Goal: Task Accomplishment & Management: Use online tool/utility

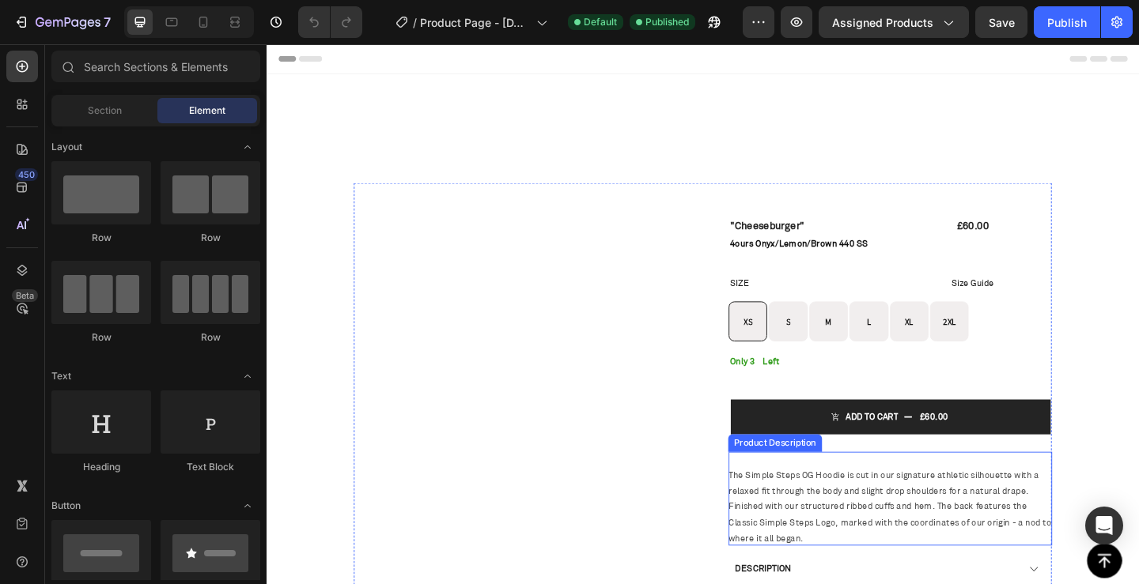
radio input "false"
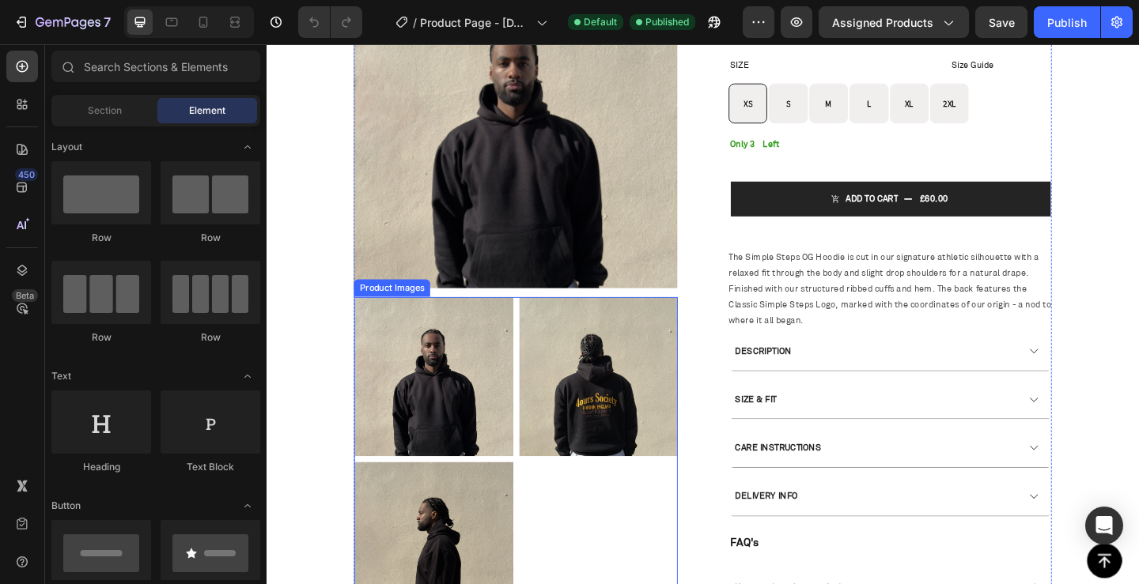
scroll to position [158, 0]
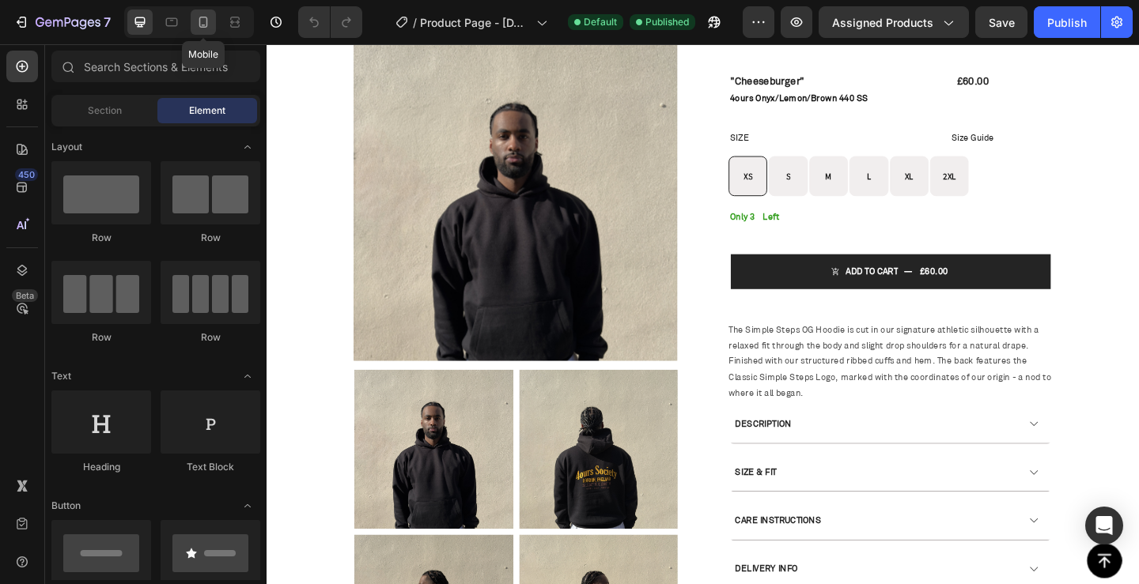
click at [201, 28] on icon at bounding box center [203, 22] width 16 height 16
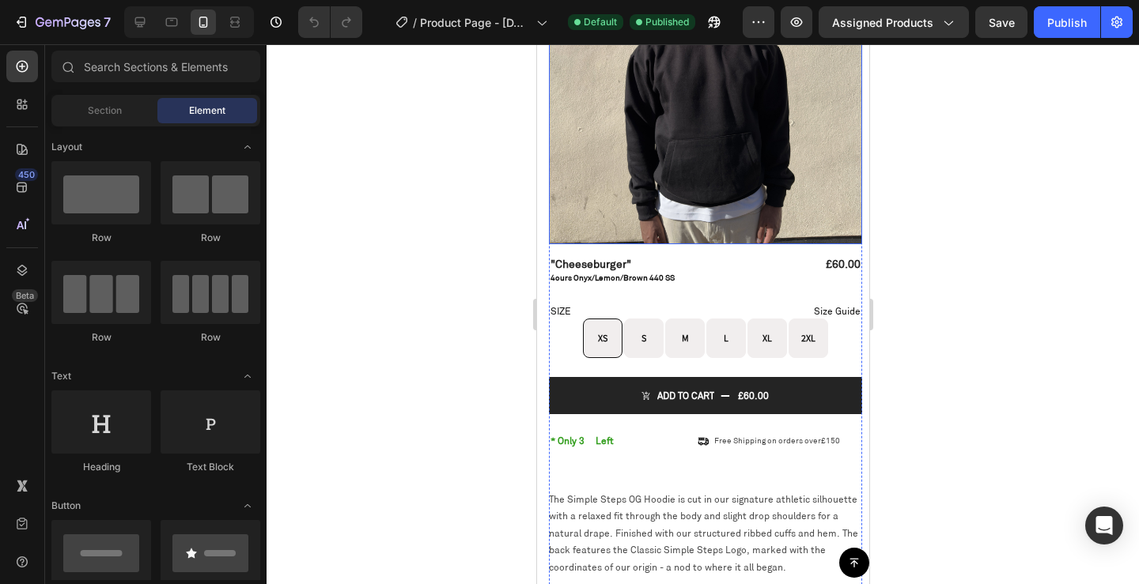
scroll to position [316, 0]
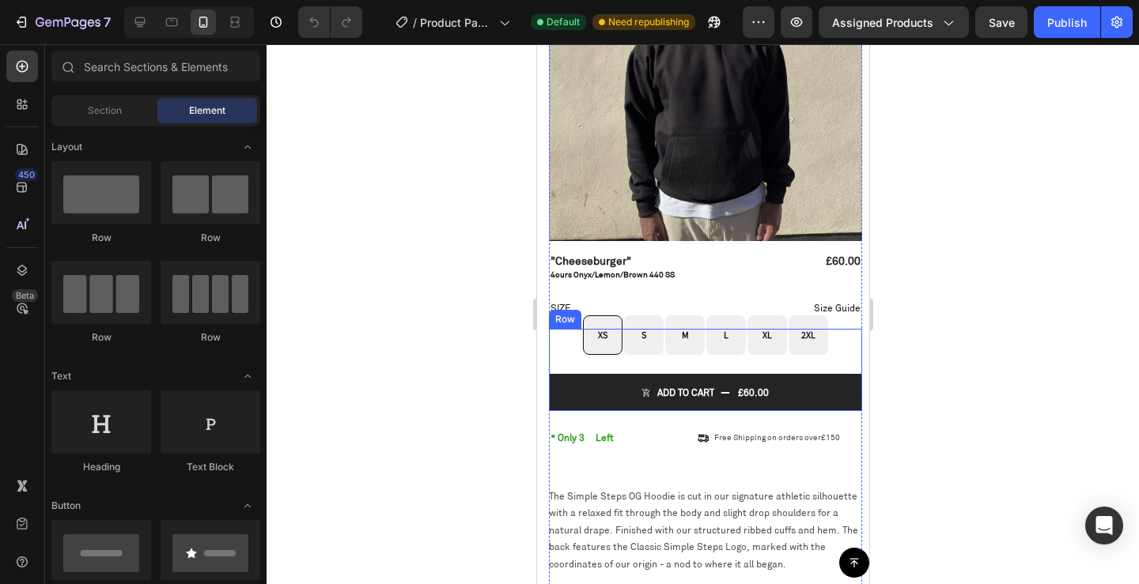
click at [641, 355] on div "Add to cart £60.00 Add to Cart" at bounding box center [704, 383] width 313 height 57
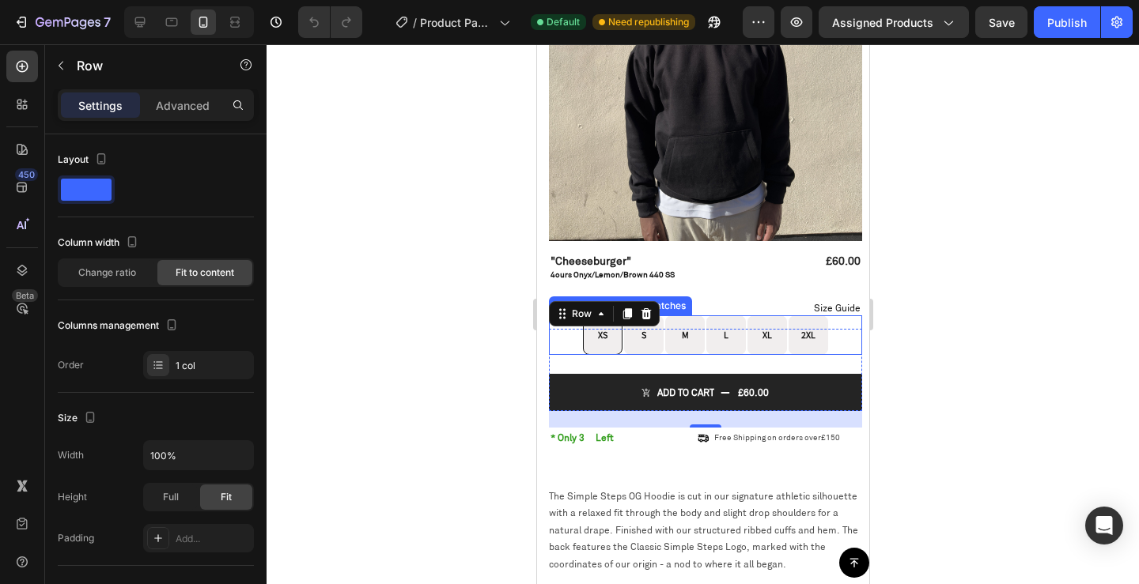
click at [833, 316] on div "XS XS XS S S S M M M L L L XL XL XL 2XL 2XL 2XL" at bounding box center [704, 336] width 313 height 40
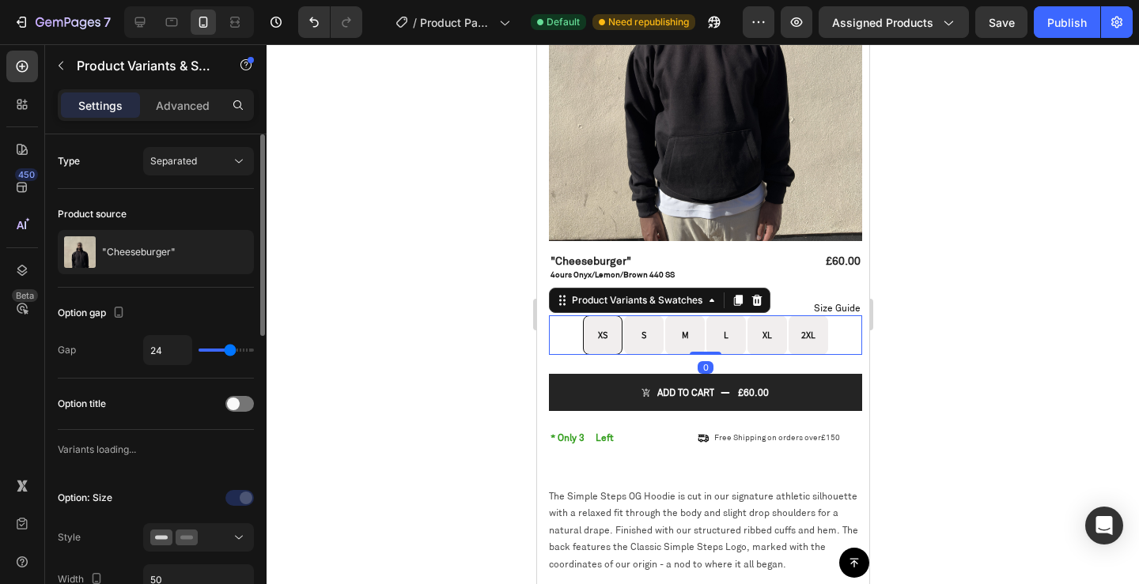
click at [180, 113] on p "Advanced" at bounding box center [183, 105] width 54 height 17
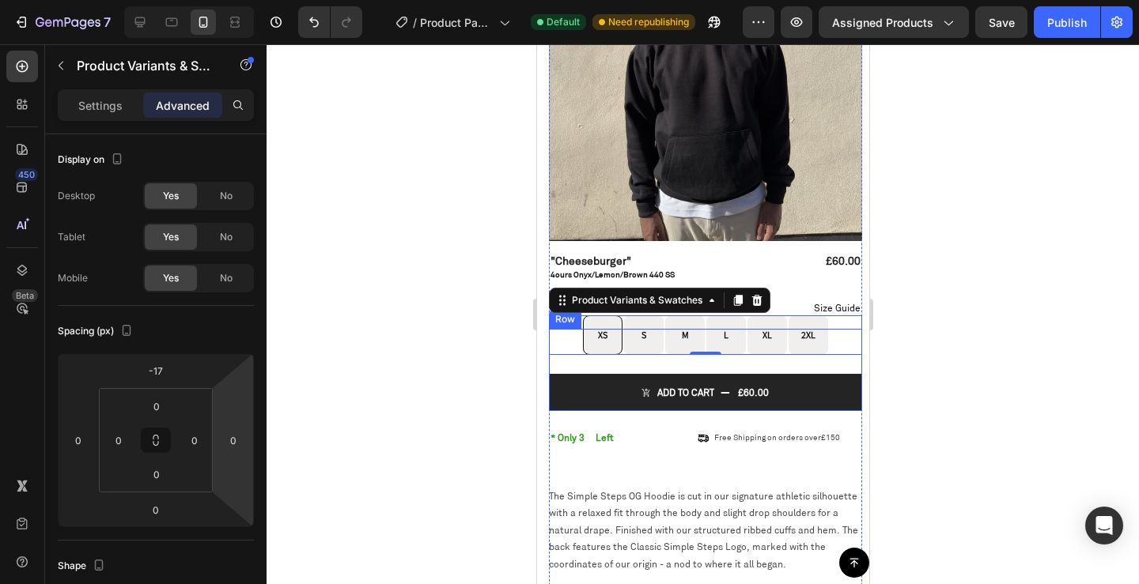
click at [560, 355] on div "Add to cart £60.00 Add to Cart" at bounding box center [704, 383] width 313 height 57
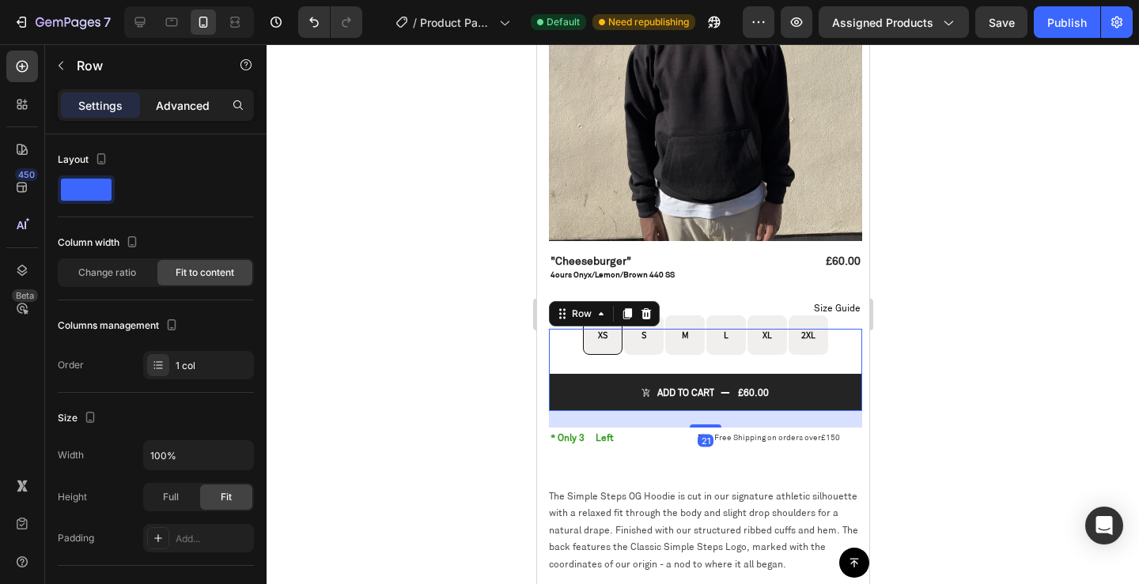
click at [179, 100] on p "Advanced" at bounding box center [183, 105] width 54 height 17
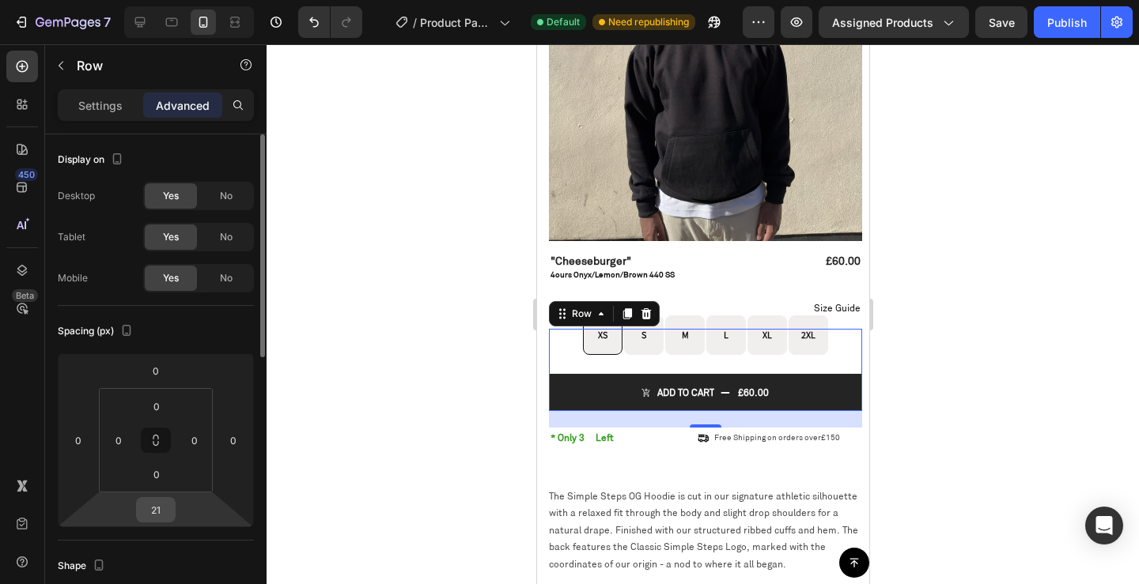
drag, startPoint x: 166, startPoint y: 505, endPoint x: 933, endPoint y: 369, distance: 779.3
click at [166, 505] on input "21" at bounding box center [156, 510] width 32 height 24
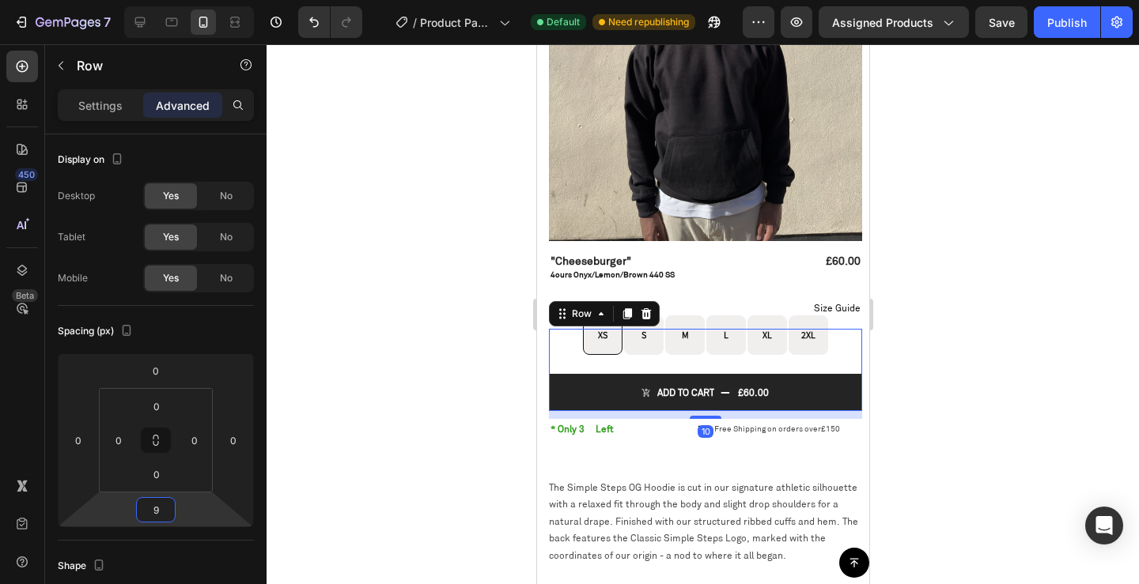
type input "8"
click at [801, 355] on div "Add to cart £60.00 Add to Cart" at bounding box center [704, 383] width 313 height 57
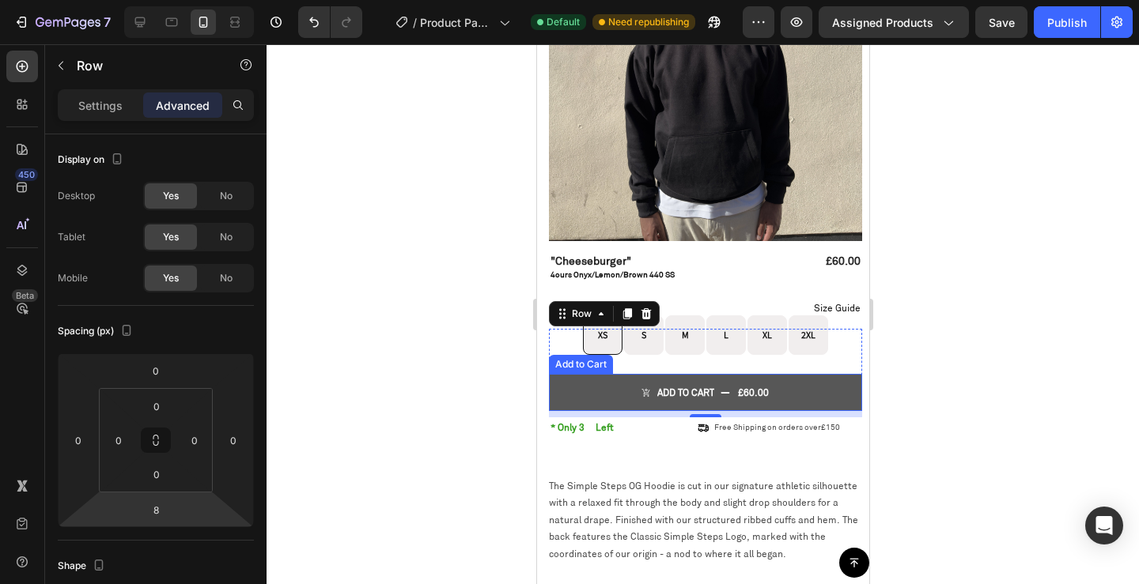
click at [596, 374] on button "Add to cart £60.00" at bounding box center [704, 393] width 313 height 38
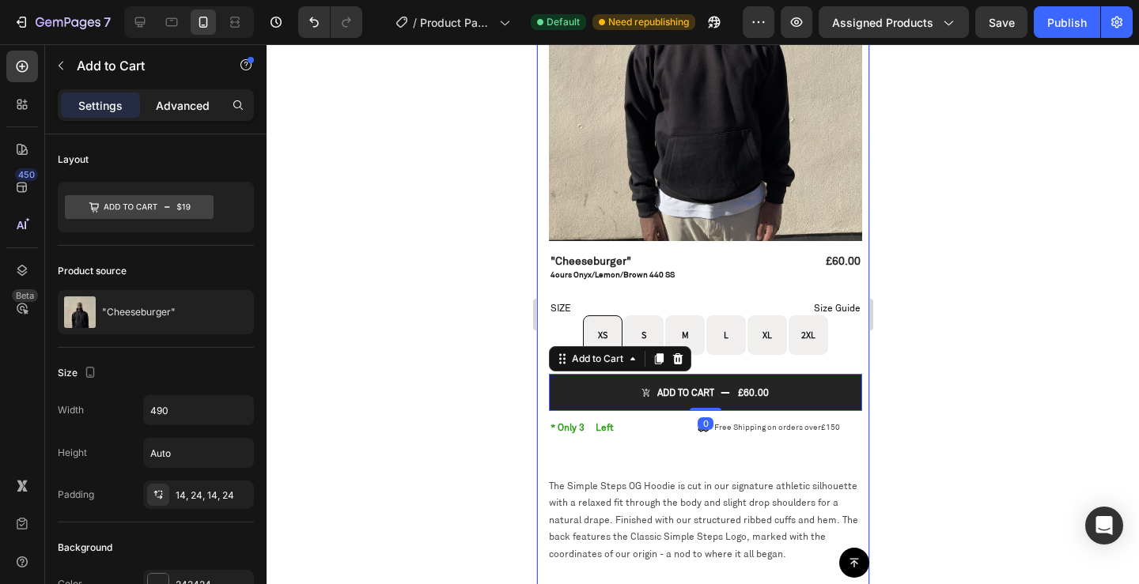
click at [180, 105] on p "Advanced" at bounding box center [183, 105] width 54 height 17
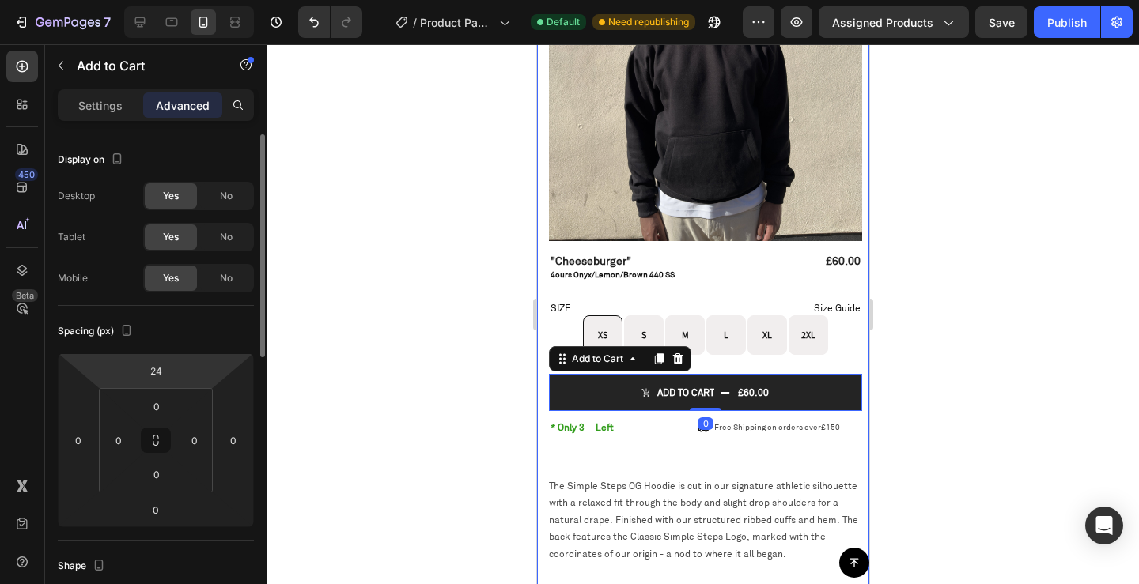
click at [154, 367] on input "24" at bounding box center [156, 371] width 32 height 24
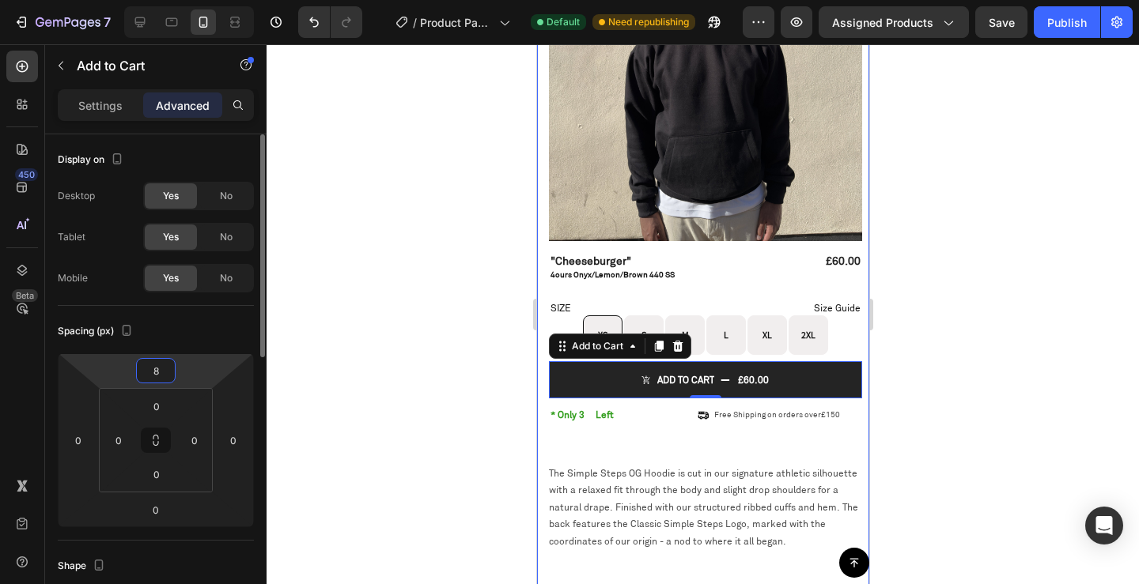
type input "9"
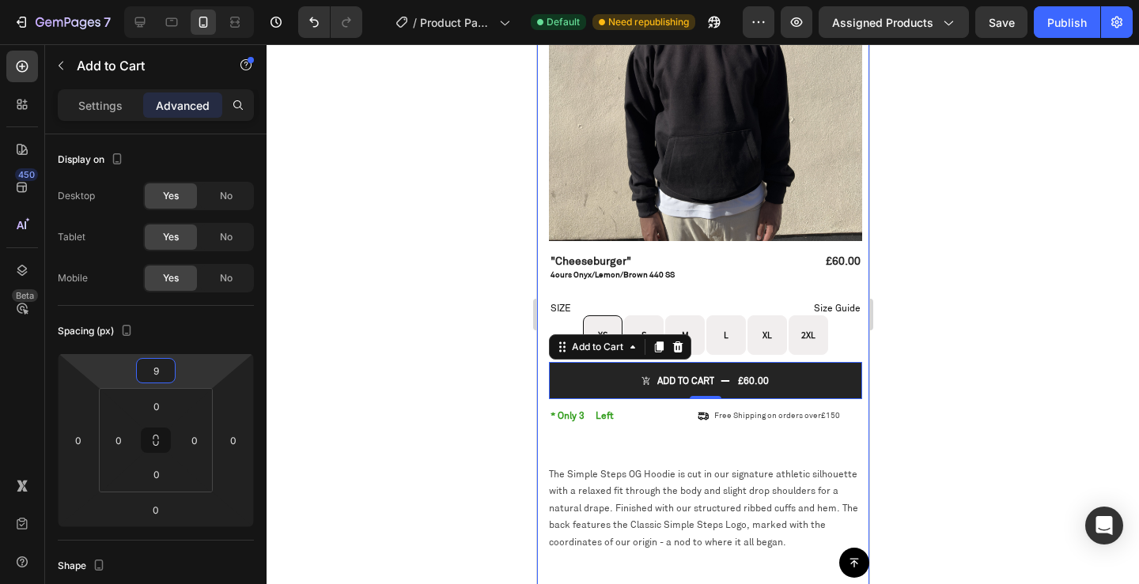
click at [974, 322] on div at bounding box center [703, 314] width 872 height 540
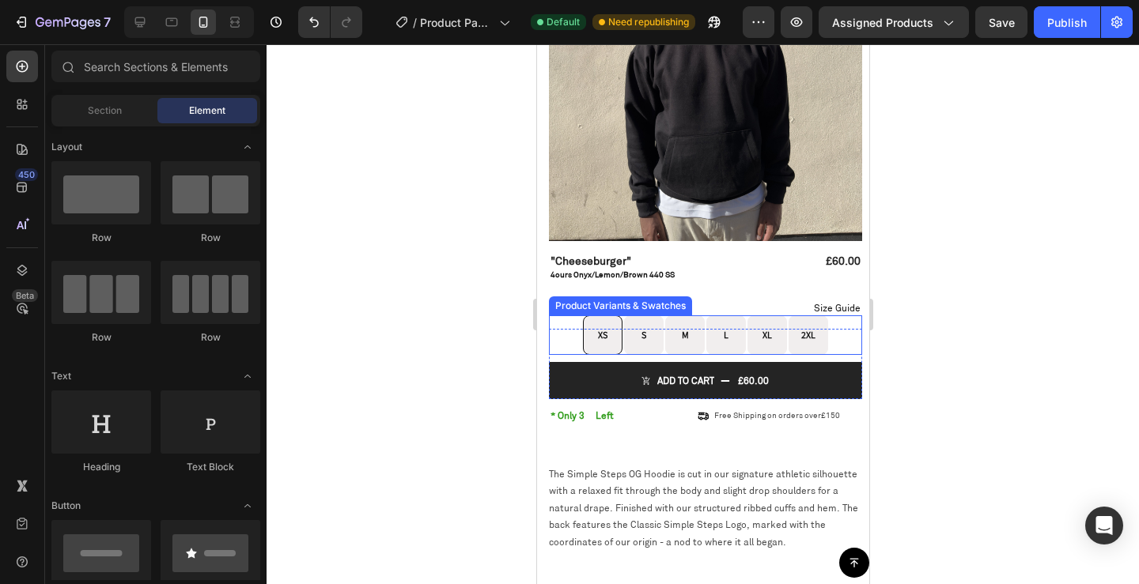
click at [562, 321] on div "XS XS XS S S S M M M L L L XL XL XL 2XL 2XL 2XL" at bounding box center [704, 336] width 313 height 40
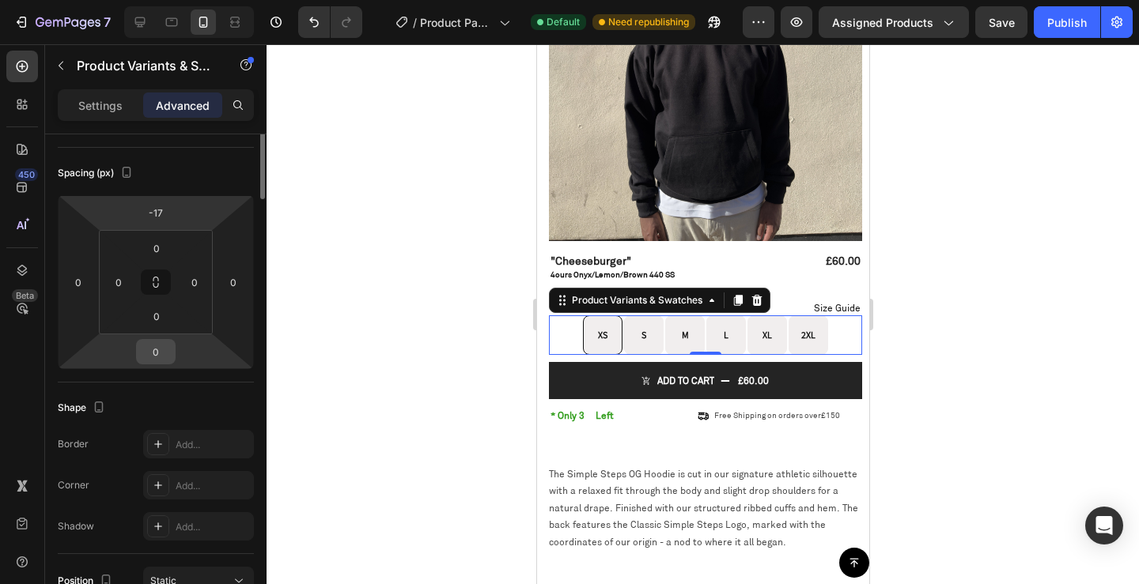
scroll to position [0, 0]
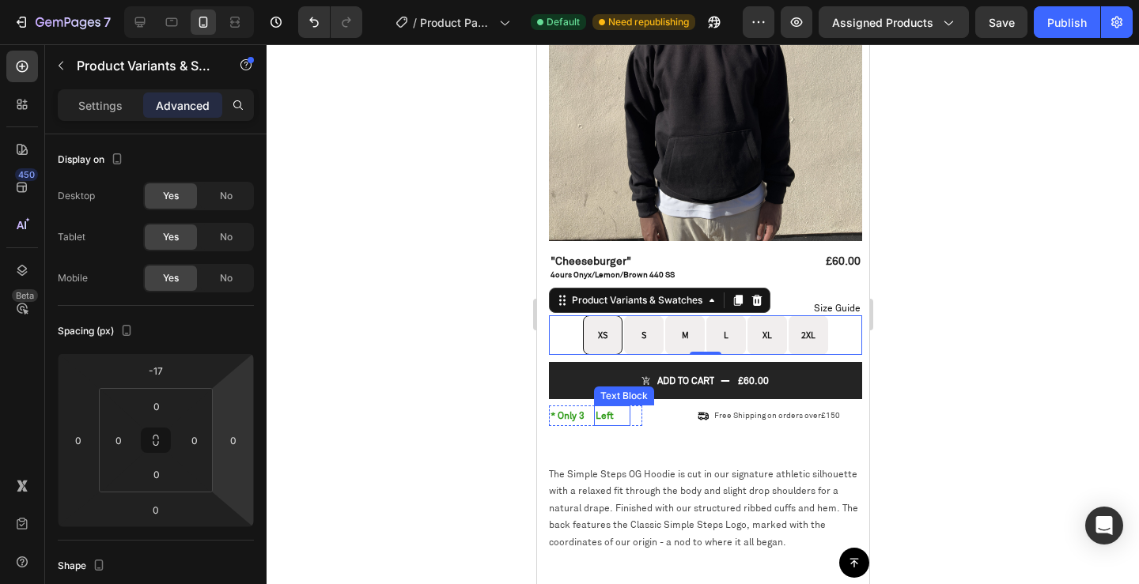
click at [598, 407] on p "Left" at bounding box center [611, 415] width 33 height 17
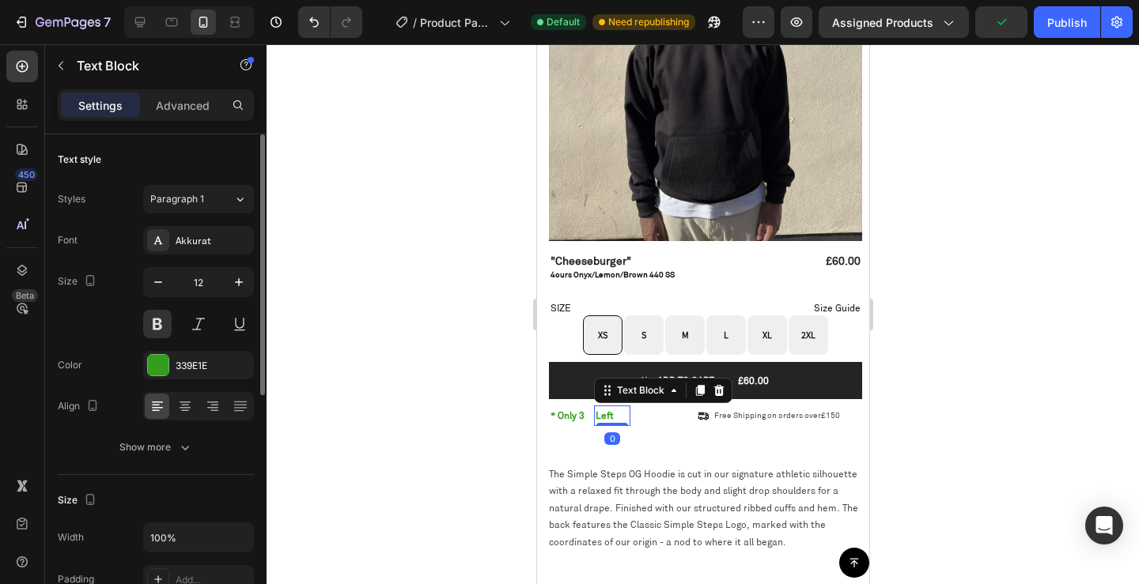
click at [171, 111] on p "Advanced" at bounding box center [183, 105] width 54 height 17
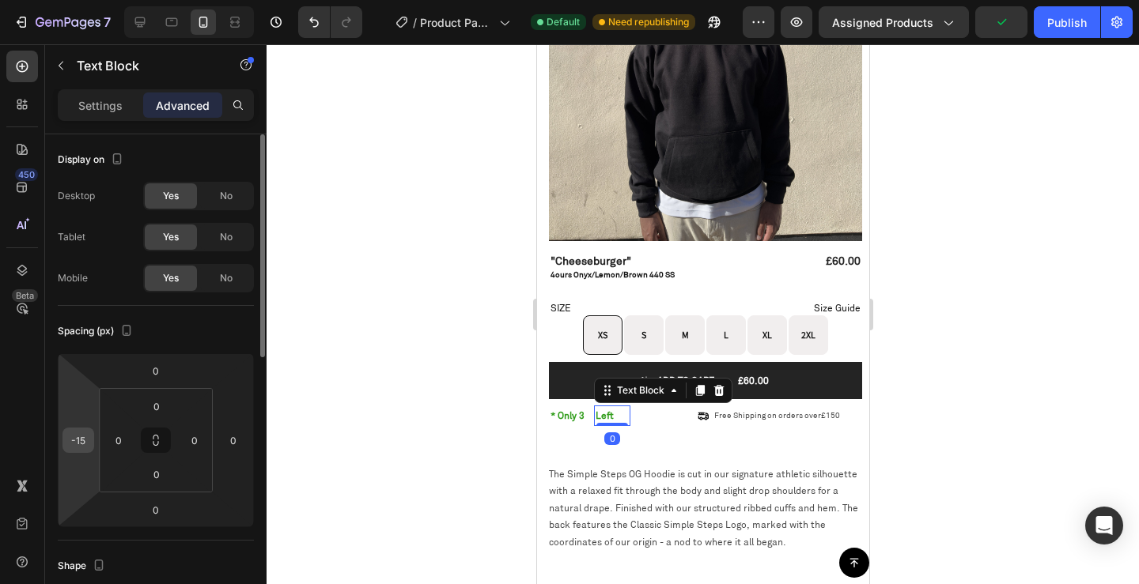
click at [80, 442] on input "-15" at bounding box center [78, 441] width 24 height 24
type input "-16"
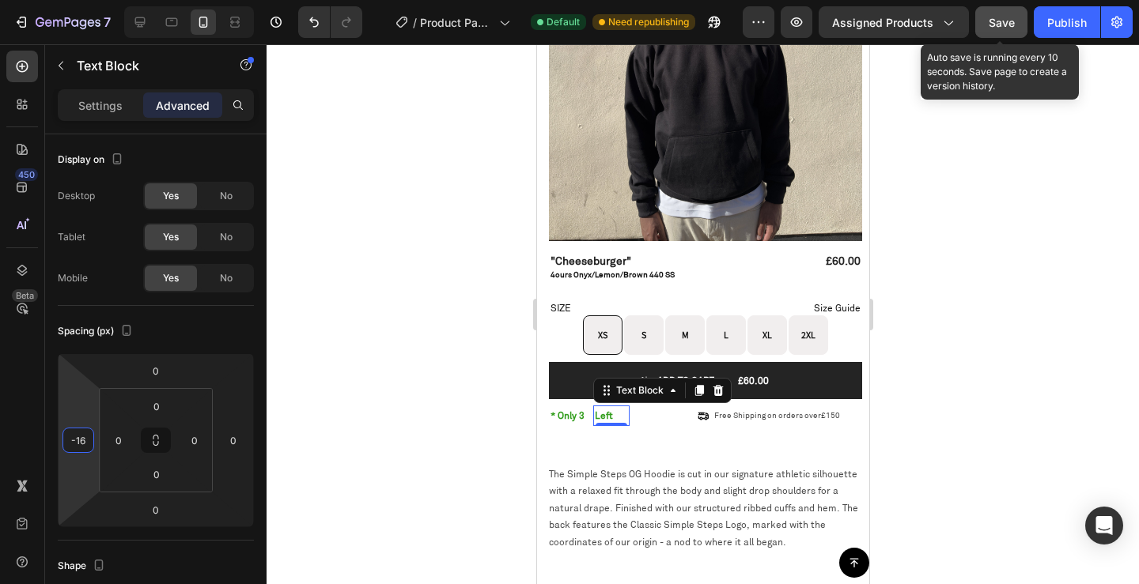
click at [1020, 21] on button "Save" at bounding box center [1001, 22] width 52 height 32
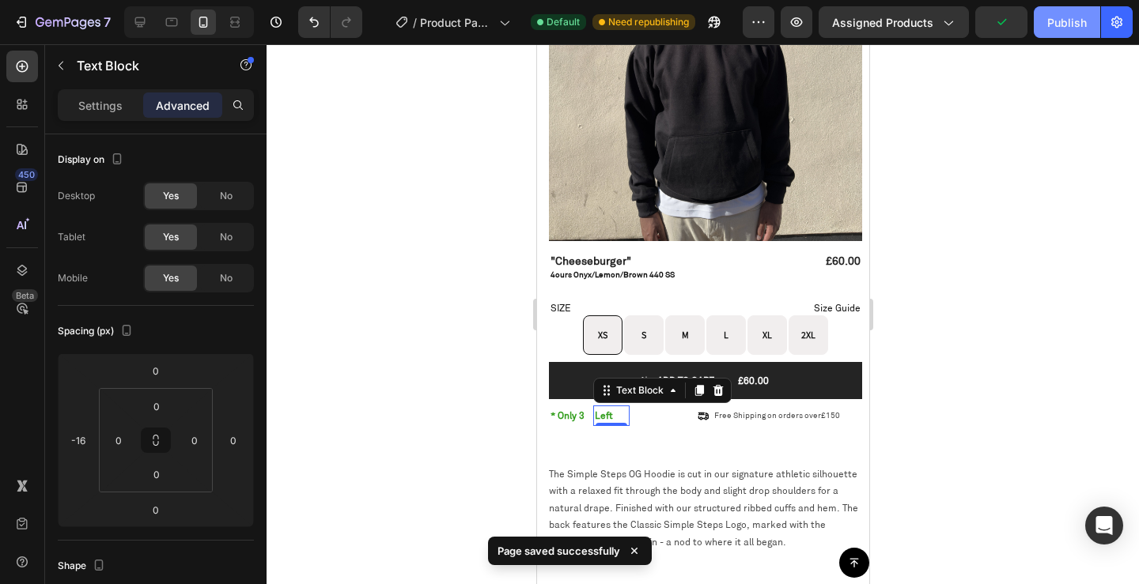
click at [1057, 29] on div "Publish" at bounding box center [1067, 22] width 40 height 17
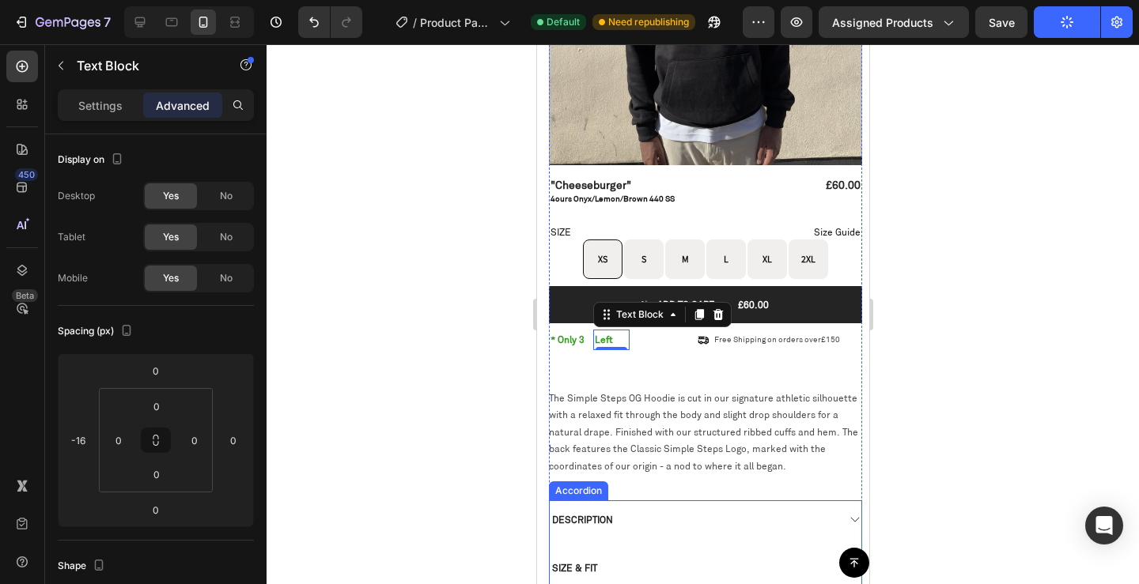
scroll to position [475, 0]
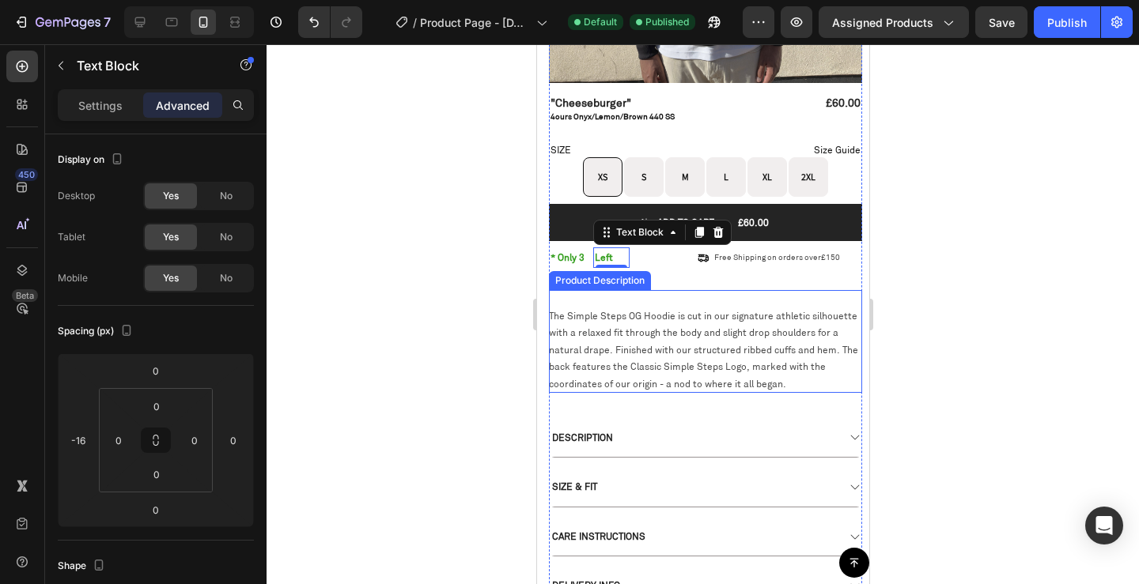
click at [681, 290] on div "The Simple Steps OG Hoodie is cut in our signature athletic silhouette with a r…" at bounding box center [704, 341] width 313 height 103
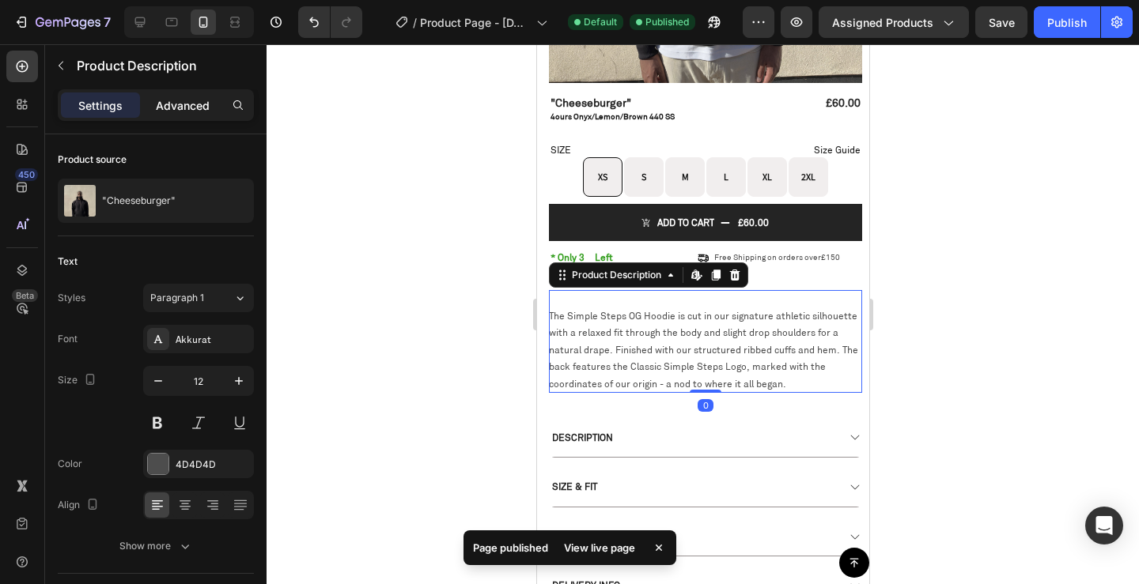
click at [183, 108] on p "Advanced" at bounding box center [183, 105] width 54 height 17
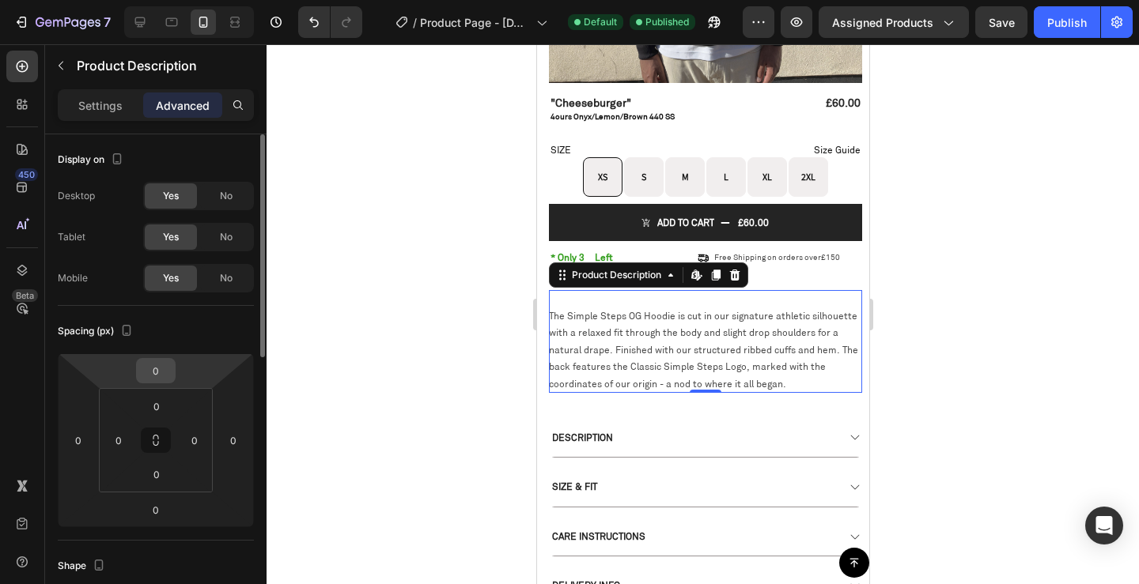
click at [167, 369] on input "0" at bounding box center [156, 371] width 32 height 24
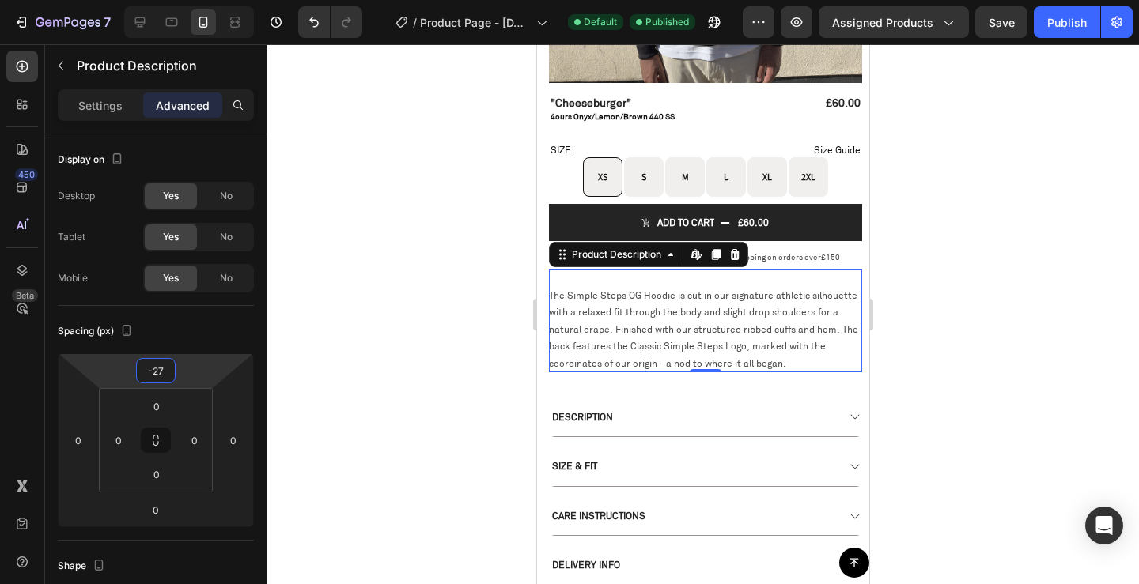
type input "-28"
click at [1099, 259] on div at bounding box center [703, 314] width 872 height 540
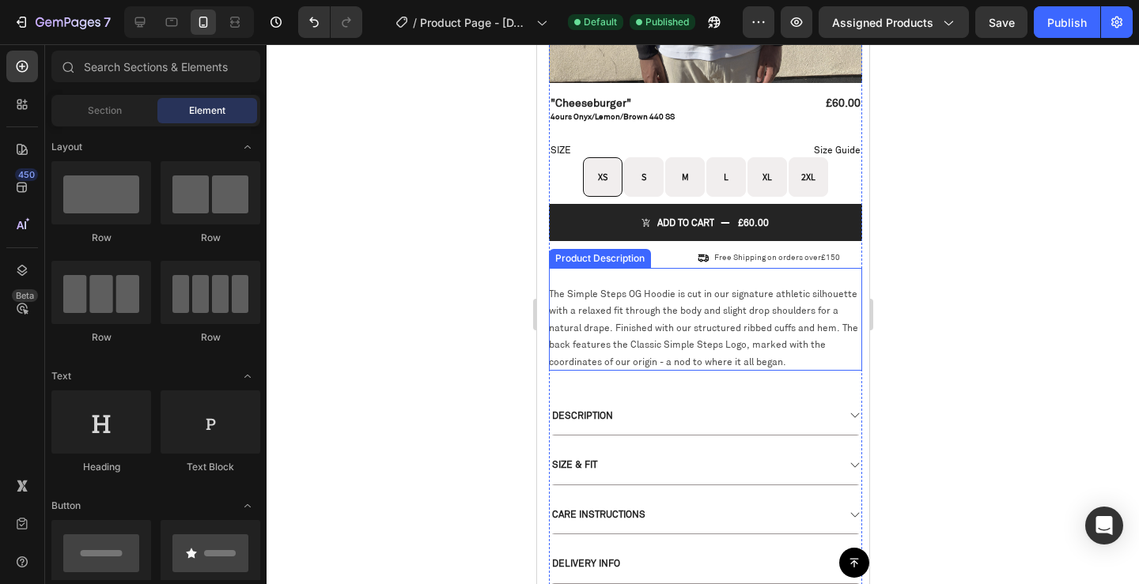
click at [752, 268] on div "The Simple Steps OG Hoodie is cut in our signature athletic silhouette with a r…" at bounding box center [704, 319] width 313 height 103
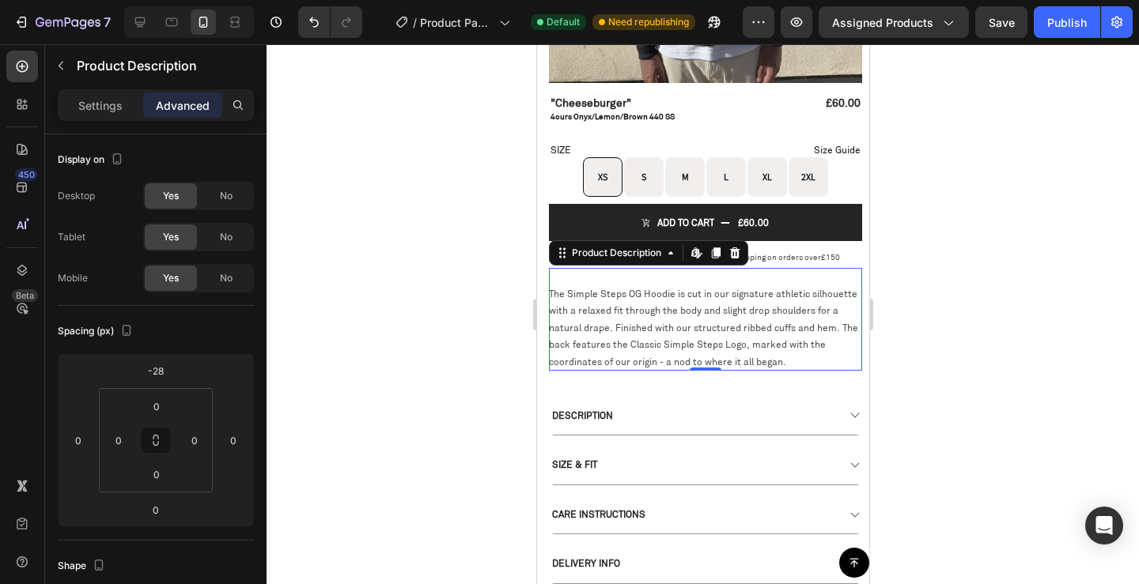
click at [565, 268] on div "The Simple Steps OG Hoodie is cut in our signature athletic silhouette with a r…" at bounding box center [704, 319] width 313 height 103
click at [563, 288] on span "The Simple Steps OG Hoodie is cut in our signature athletic silhouette with a r…" at bounding box center [702, 328] width 309 height 80
click at [577, 288] on span "The Simple Steps OG Hoodie is cut in our signature athletic silhouette with a r…" at bounding box center [702, 328] width 309 height 80
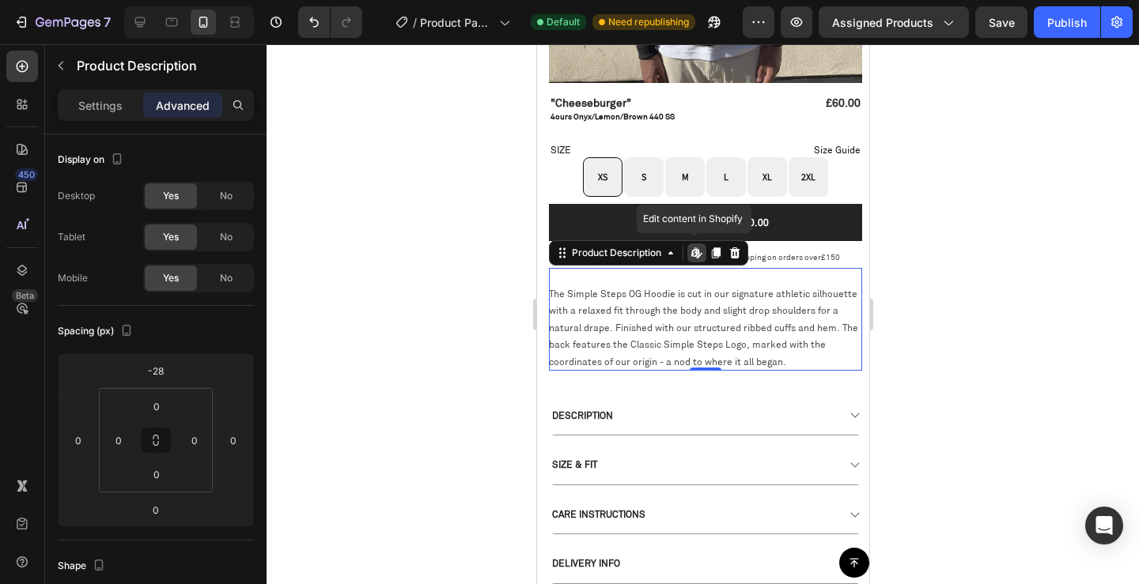
click at [630, 318] on div "The Simple Steps OG Hoodie is cut in our signature athletic silhouette with a r…" at bounding box center [704, 319] width 313 height 103
click at [628, 319] on div "The Simple Steps OG Hoodie is cut in our signature athletic silhouette with a r…" at bounding box center [704, 319] width 313 height 103
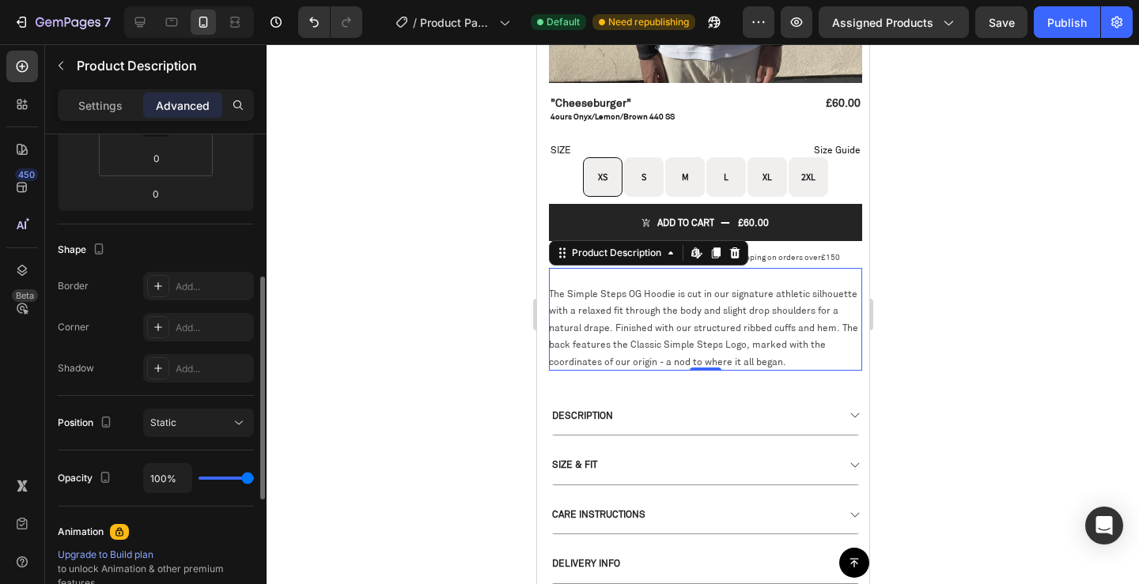
scroll to position [554, 0]
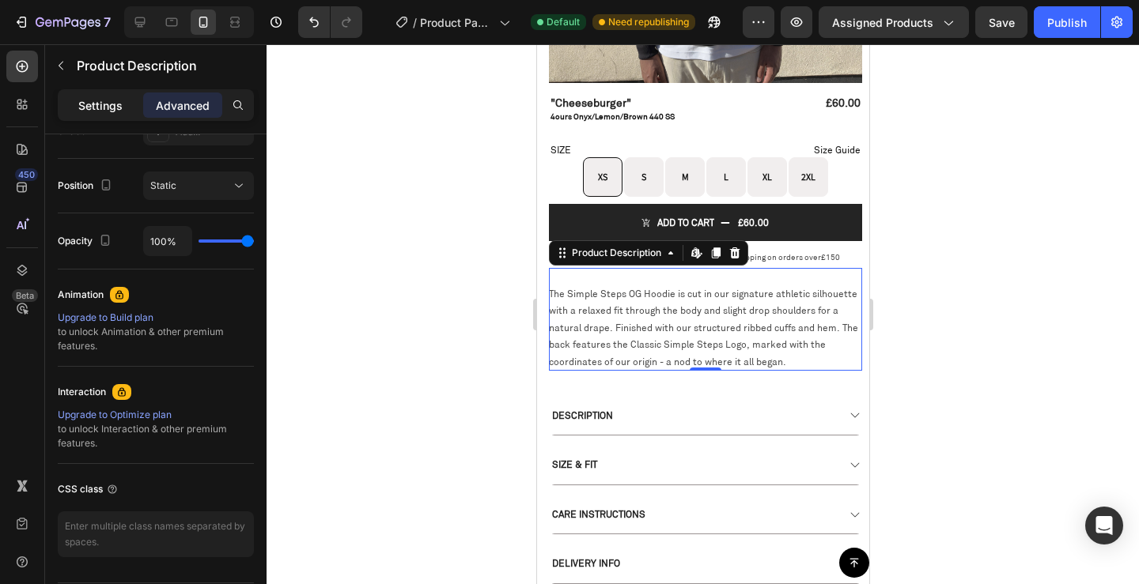
click at [112, 112] on p "Settings" at bounding box center [100, 105] width 44 height 17
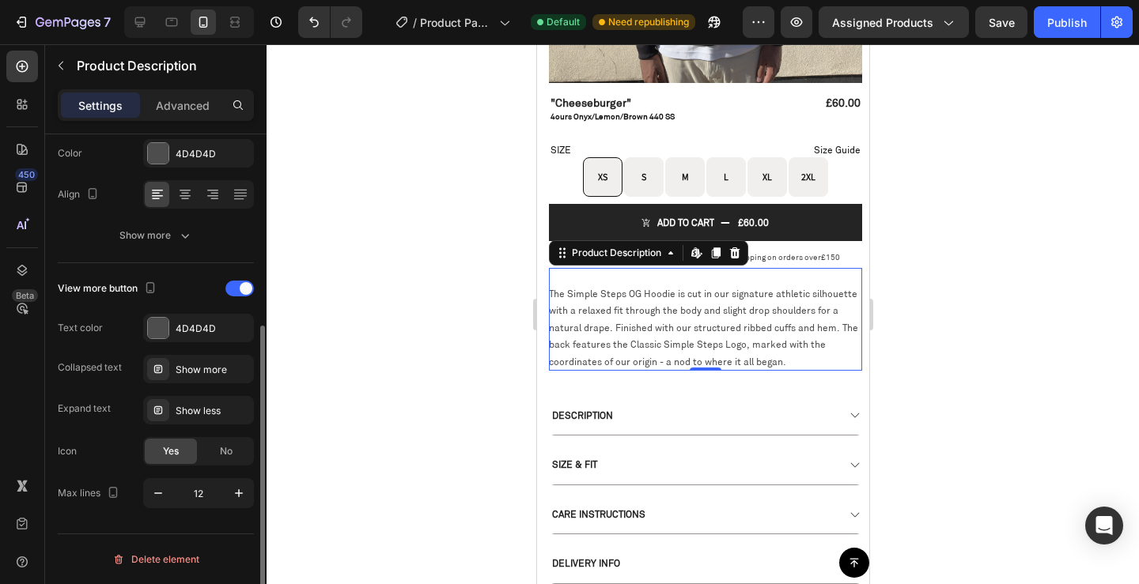
scroll to position [311, 0]
click at [163, 502] on button "button" at bounding box center [158, 493] width 28 height 28
click at [233, 495] on icon "button" at bounding box center [239, 494] width 16 height 16
type input "12"
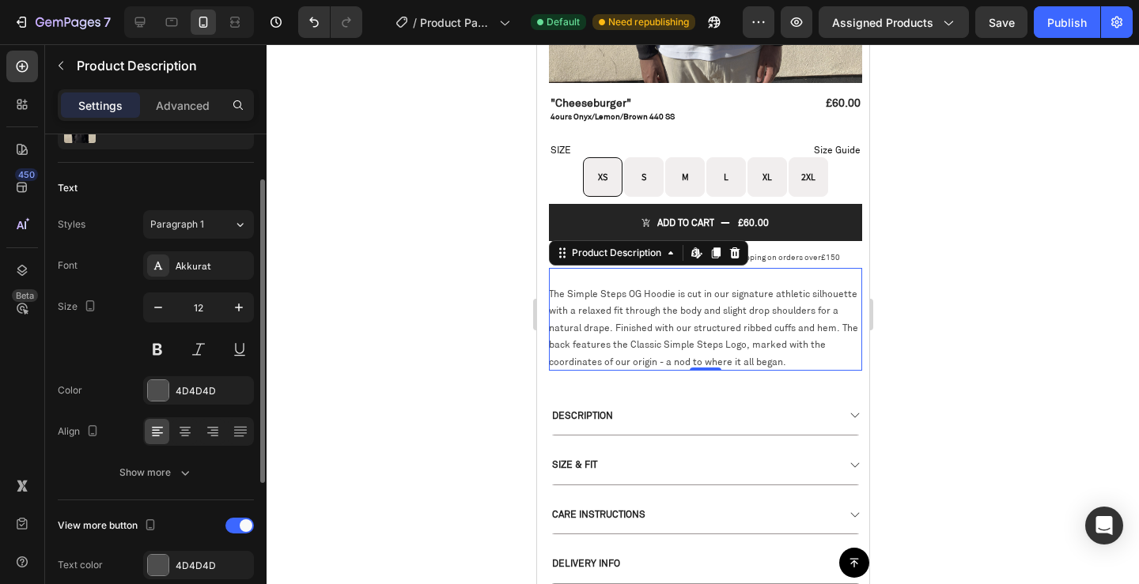
scroll to position [0, 0]
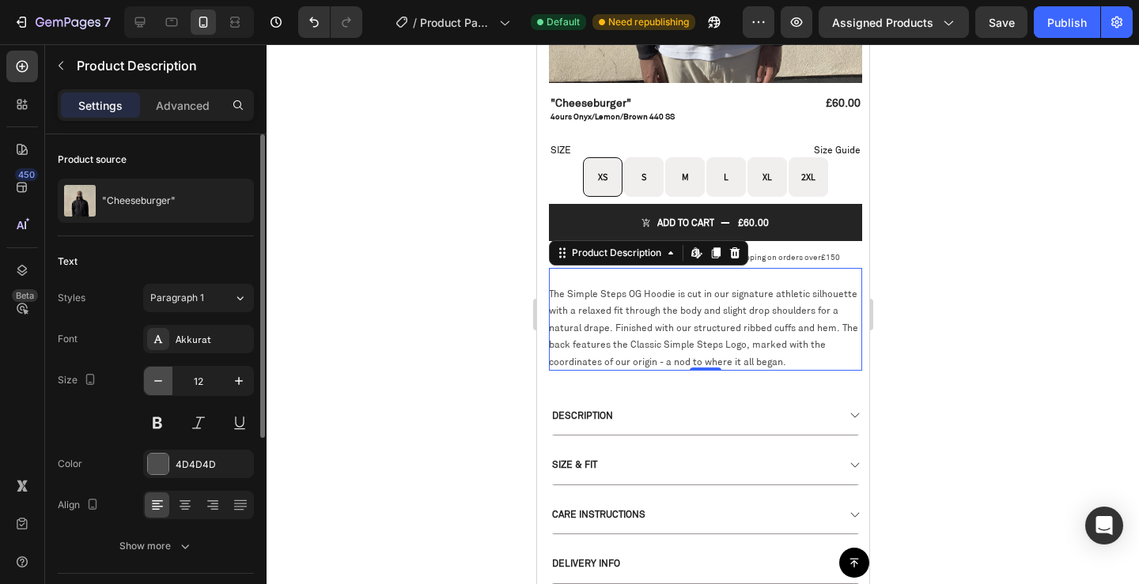
click at [160, 375] on icon "button" at bounding box center [158, 381] width 16 height 16
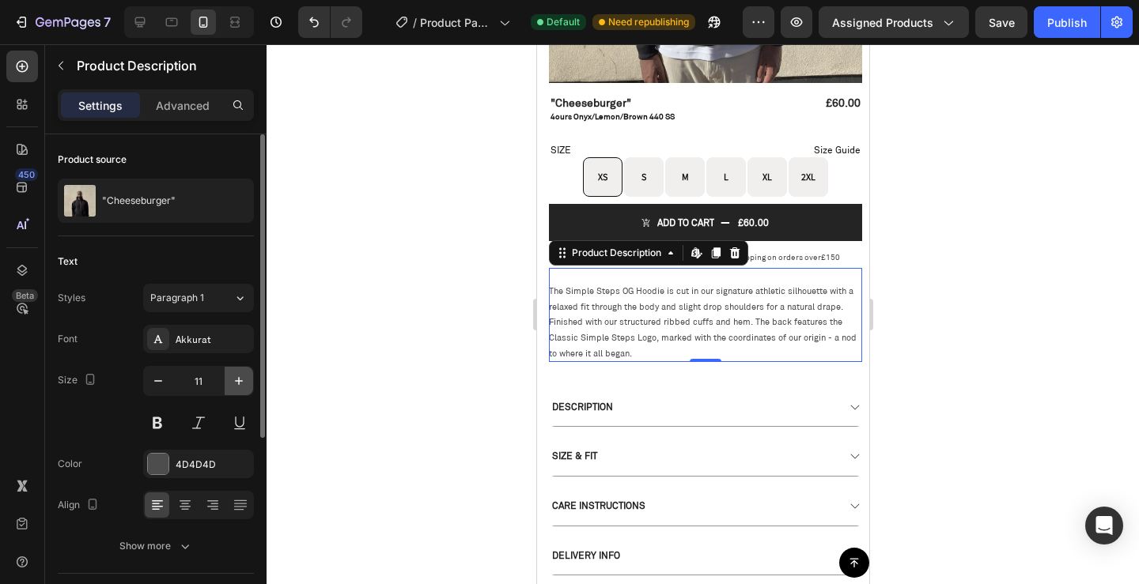
click at [237, 389] on button "button" at bounding box center [239, 381] width 28 height 28
type input "12"
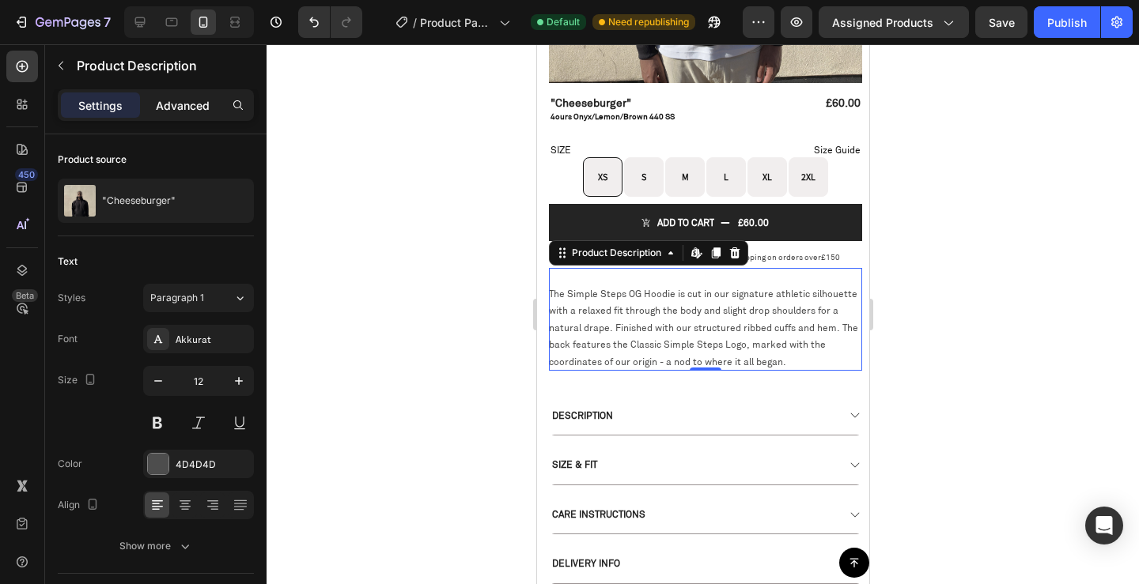
click at [191, 111] on p "Advanced" at bounding box center [183, 105] width 54 height 17
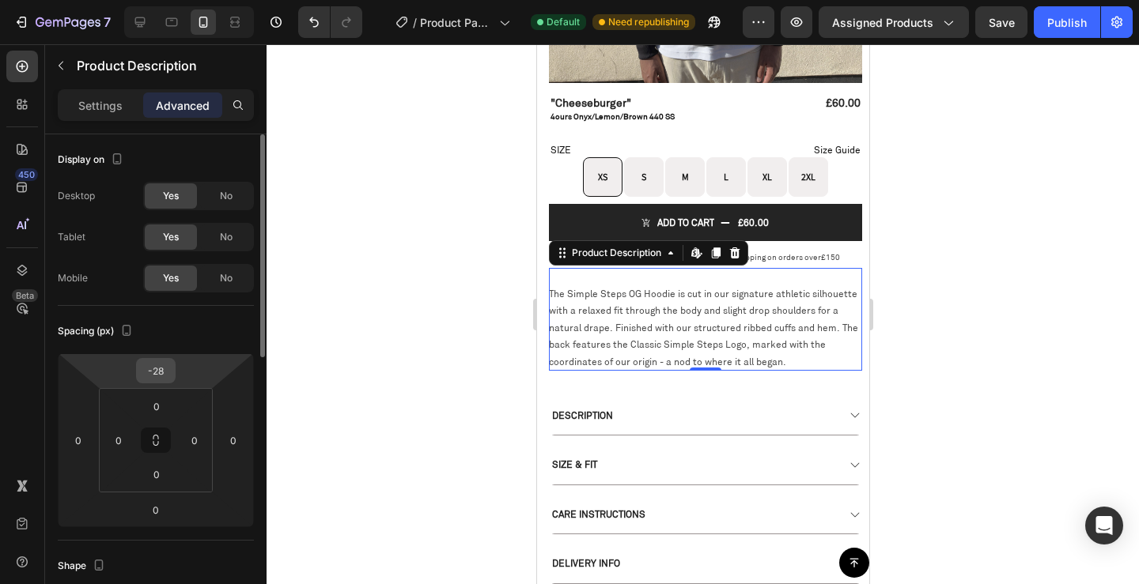
click at [158, 371] on input "-28" at bounding box center [156, 371] width 32 height 24
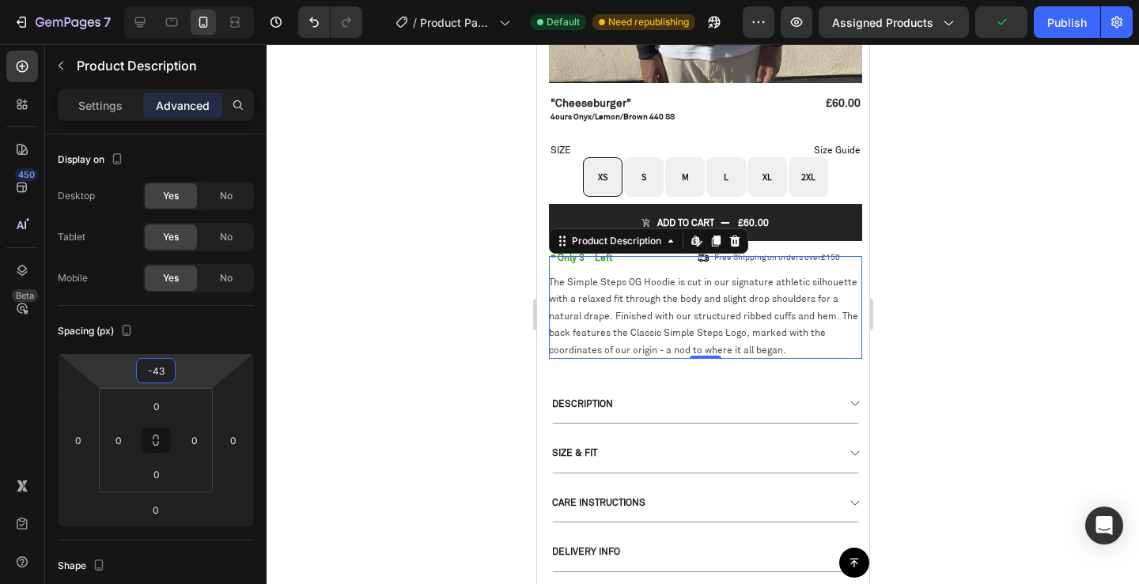
type input "-42"
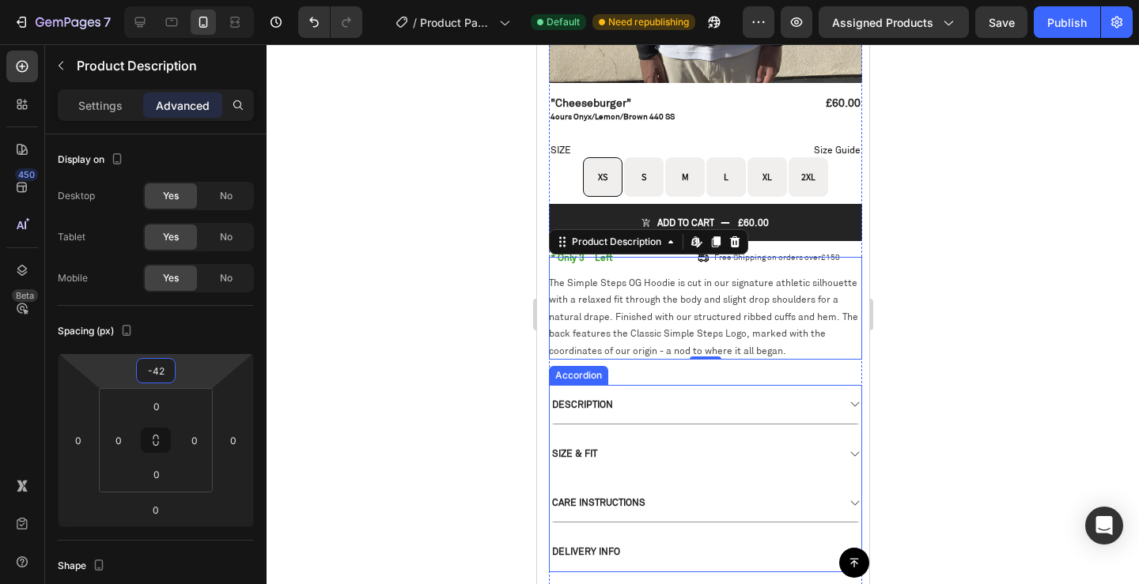
scroll to position [554, 0]
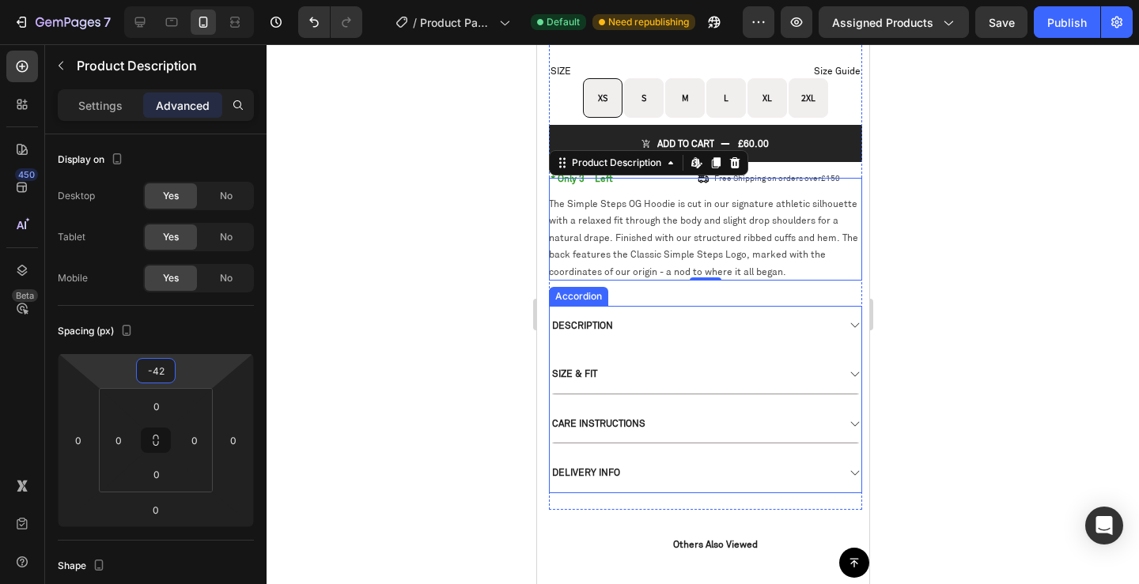
click at [760, 318] on div "DESCRIPTION" at bounding box center [692, 325] width 286 height 17
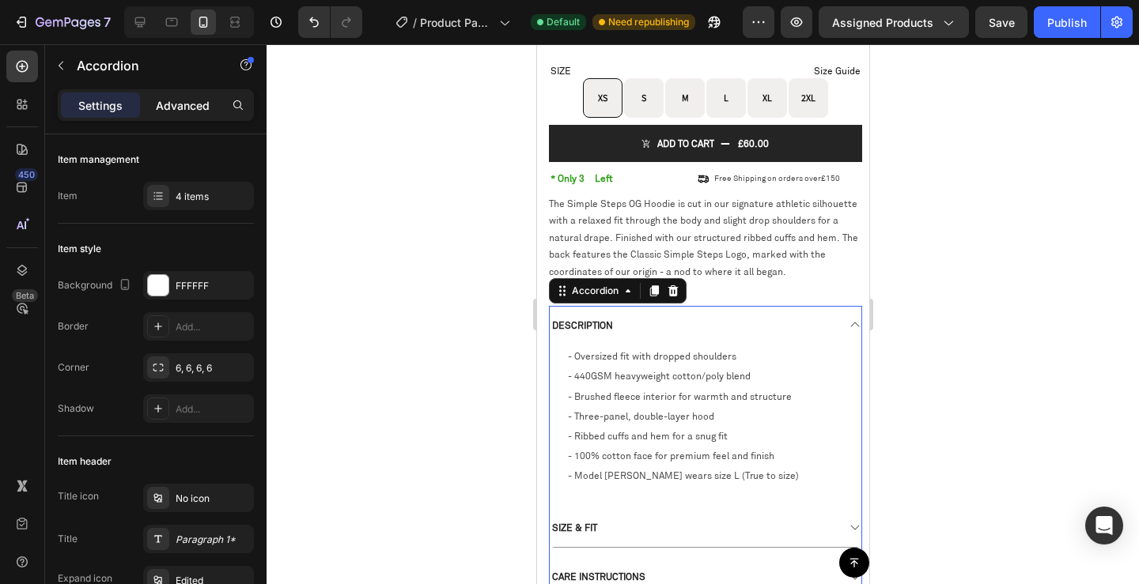
click at [178, 100] on p "Advanced" at bounding box center [183, 105] width 54 height 17
type input "100%"
type input "100"
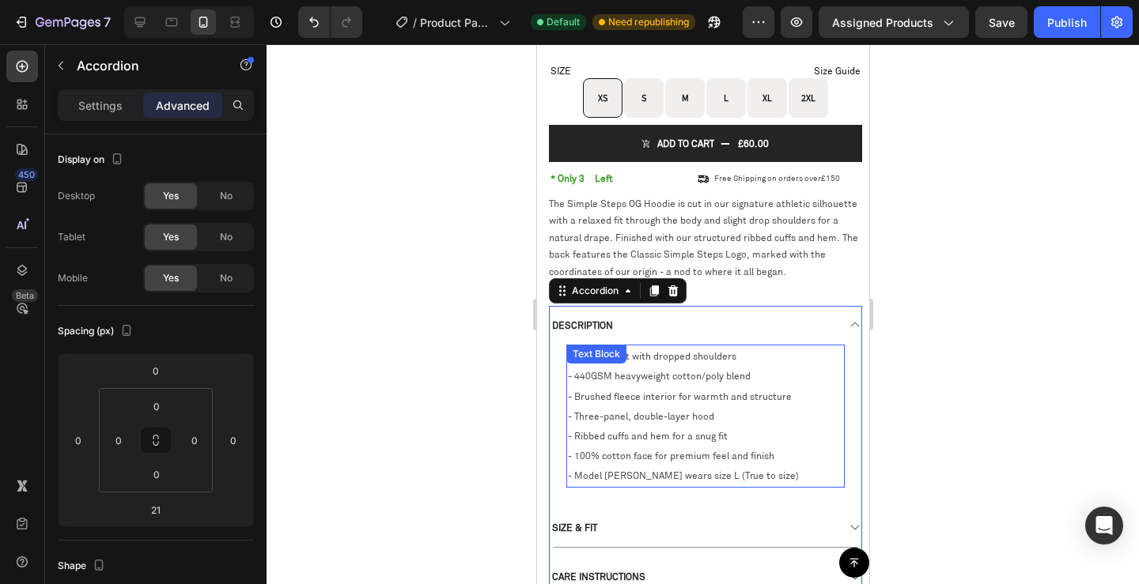
scroll to position [633, 0]
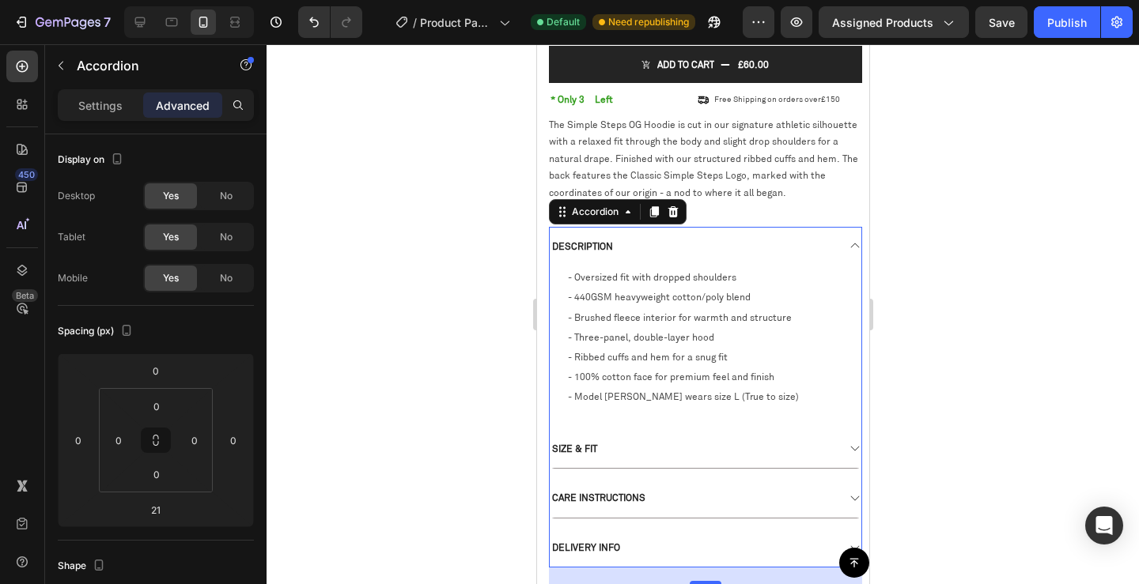
click at [663, 239] on div "DESCRIPTION" at bounding box center [692, 246] width 286 height 17
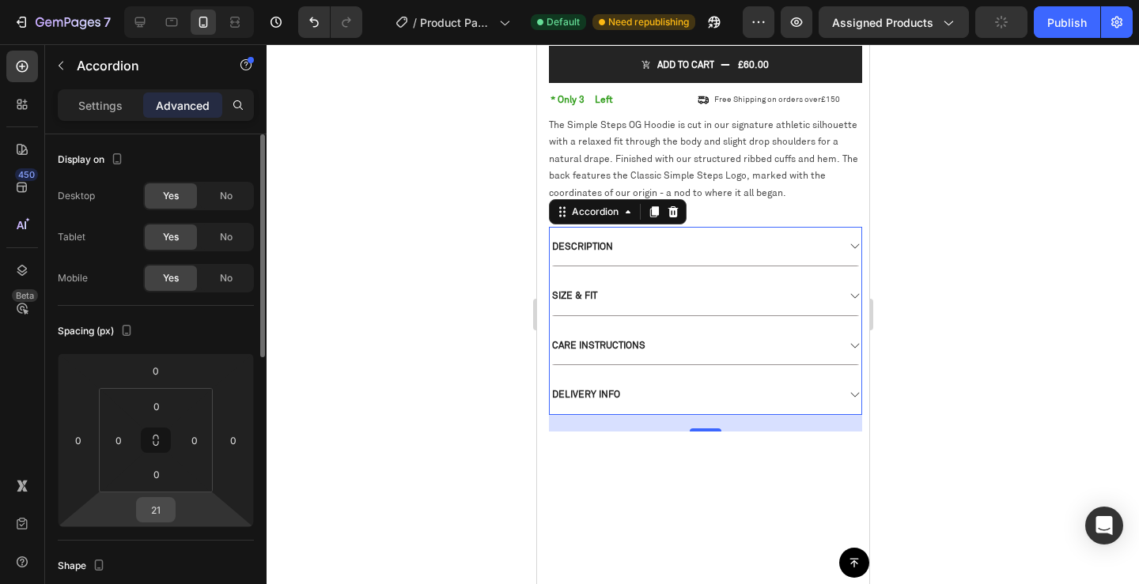
click at [156, 518] on input "21" at bounding box center [156, 510] width 32 height 24
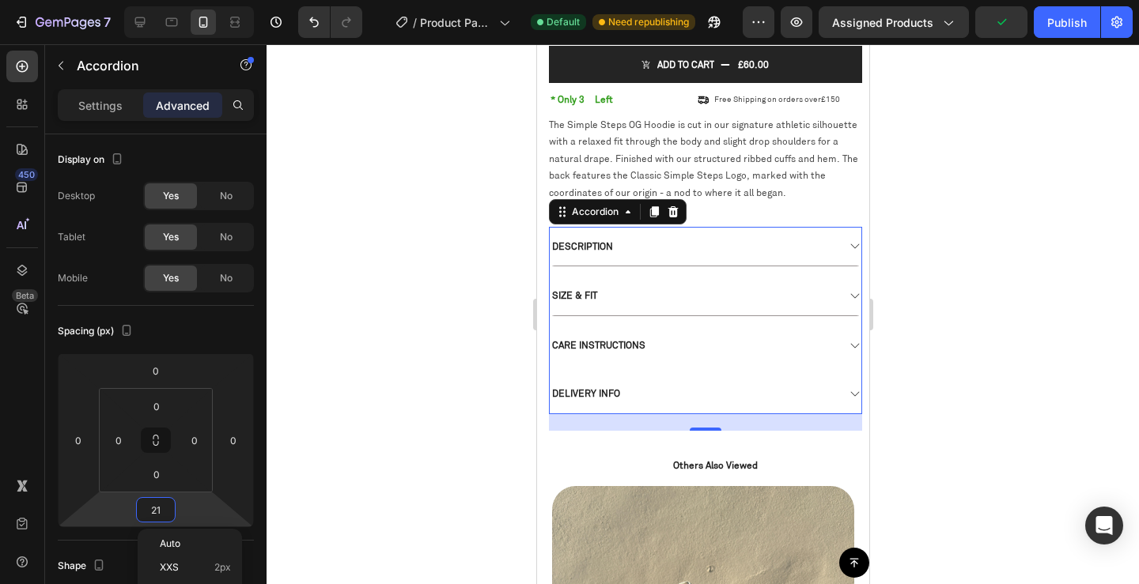
scroll to position [791, 0]
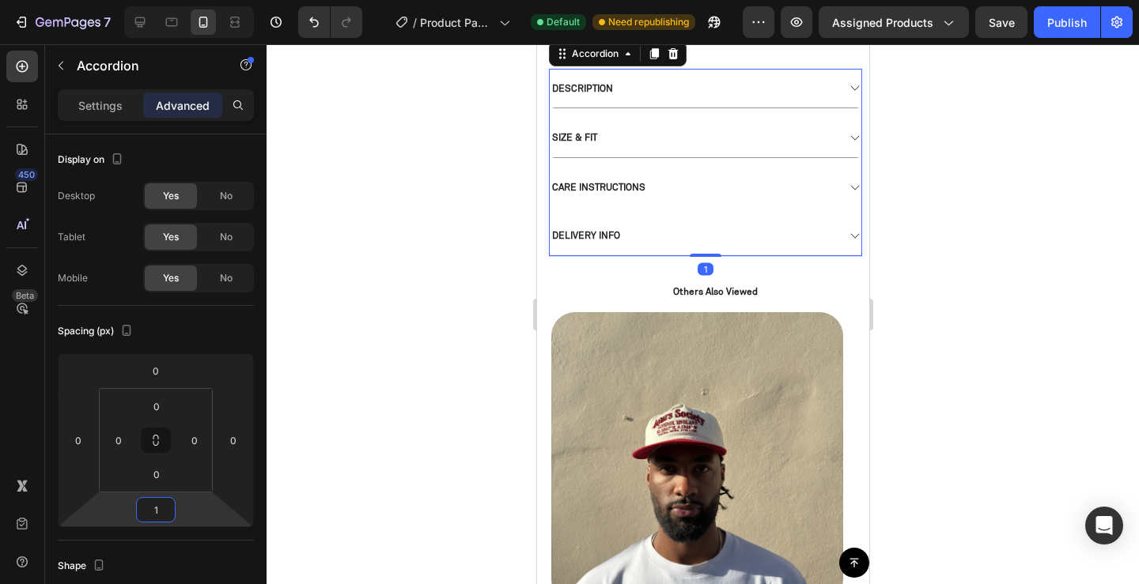
type input "0"
click at [1061, 399] on div at bounding box center [703, 314] width 872 height 540
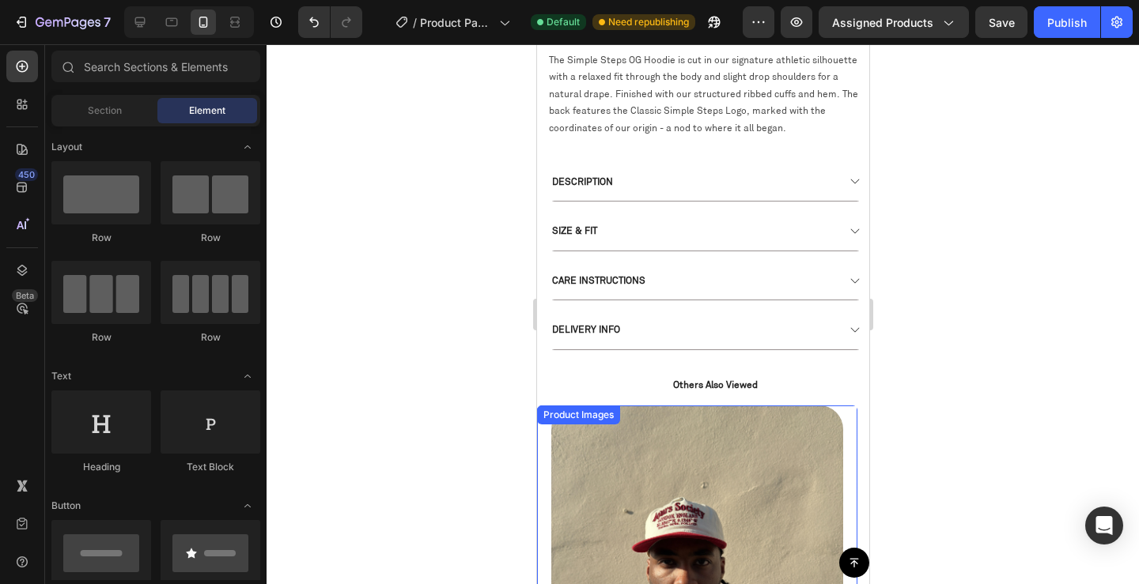
scroll to position [633, 0]
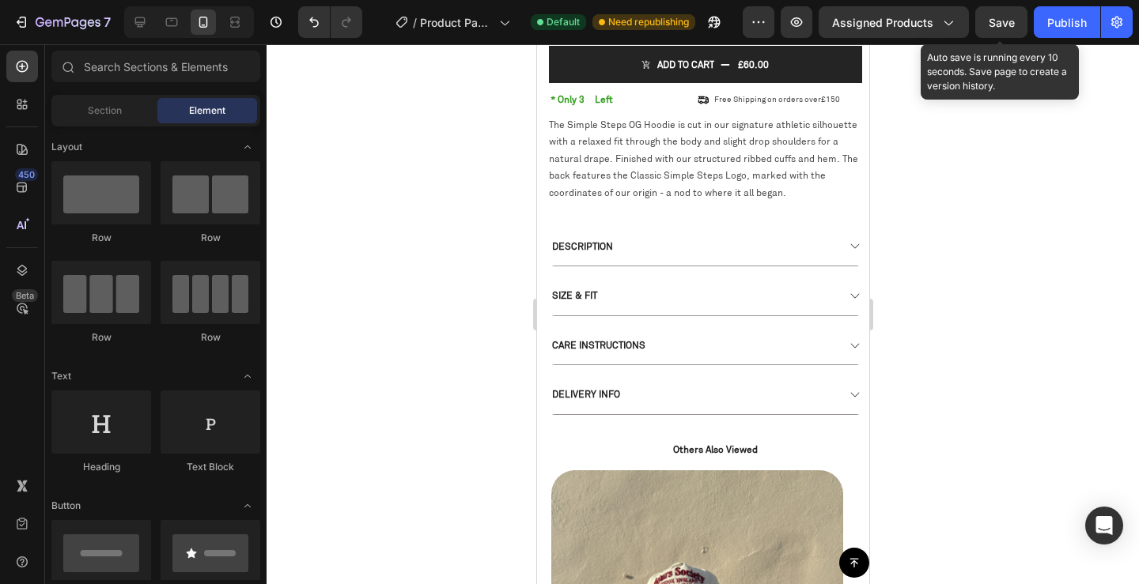
click at [1002, 16] on span "Save" at bounding box center [1002, 22] width 26 height 13
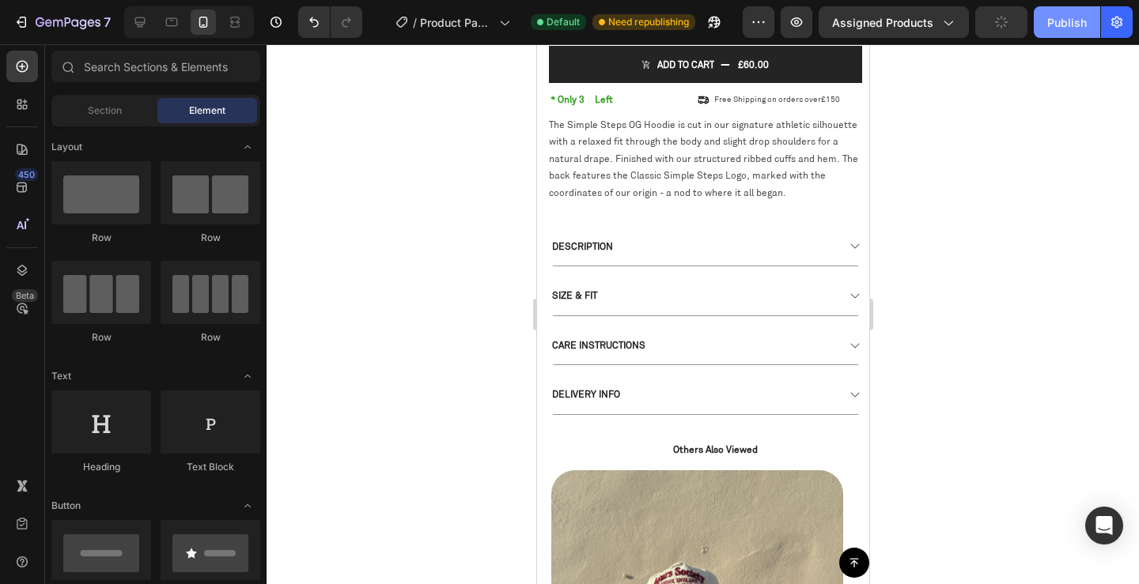
click at [1084, 32] on button "Publish" at bounding box center [1067, 22] width 66 height 32
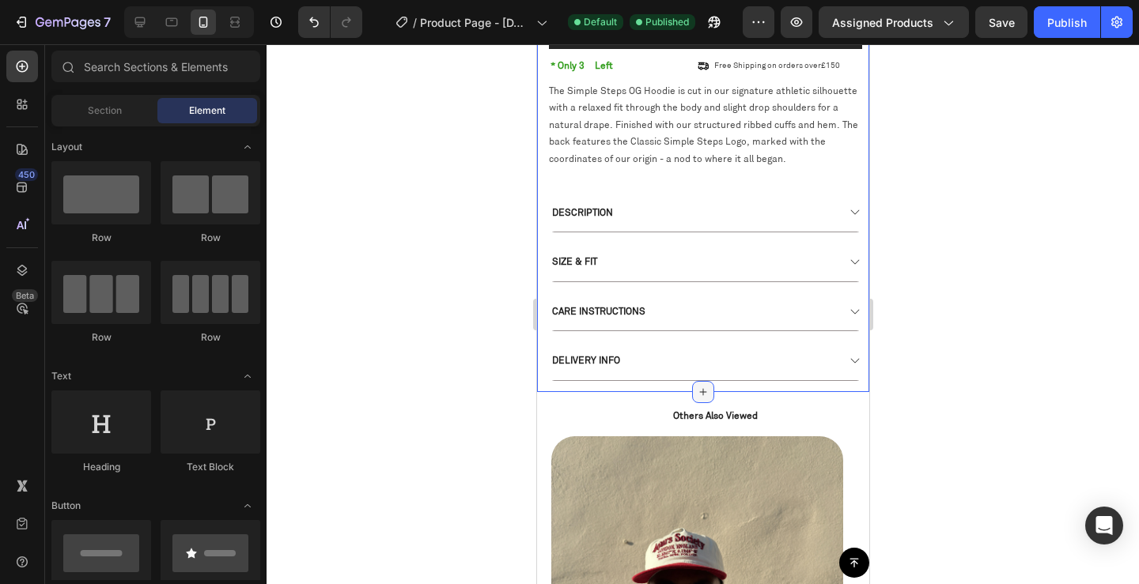
scroll to position [395, 0]
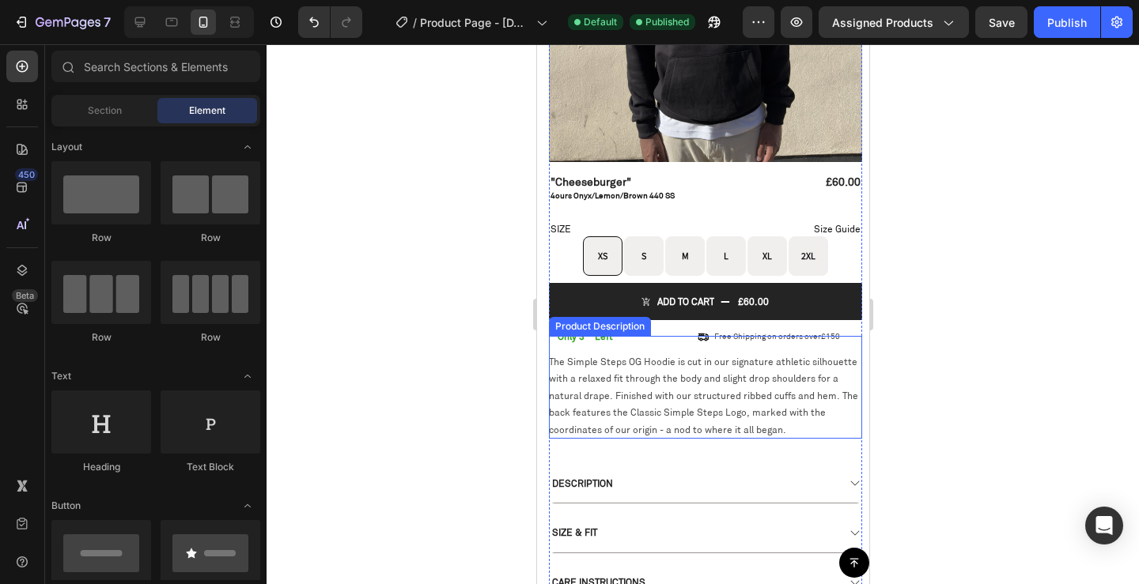
click at [649, 356] on span "The Simple Steps OG Hoodie is cut in our signature athletic silhouette with a r…" at bounding box center [702, 396] width 309 height 80
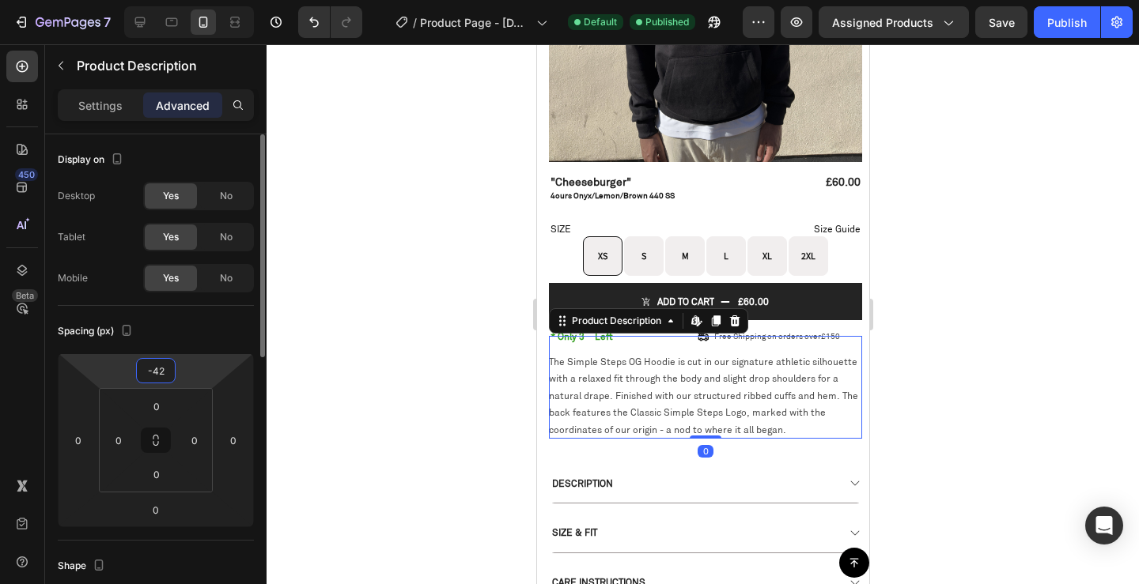
click at [159, 365] on input "-42" at bounding box center [156, 371] width 32 height 24
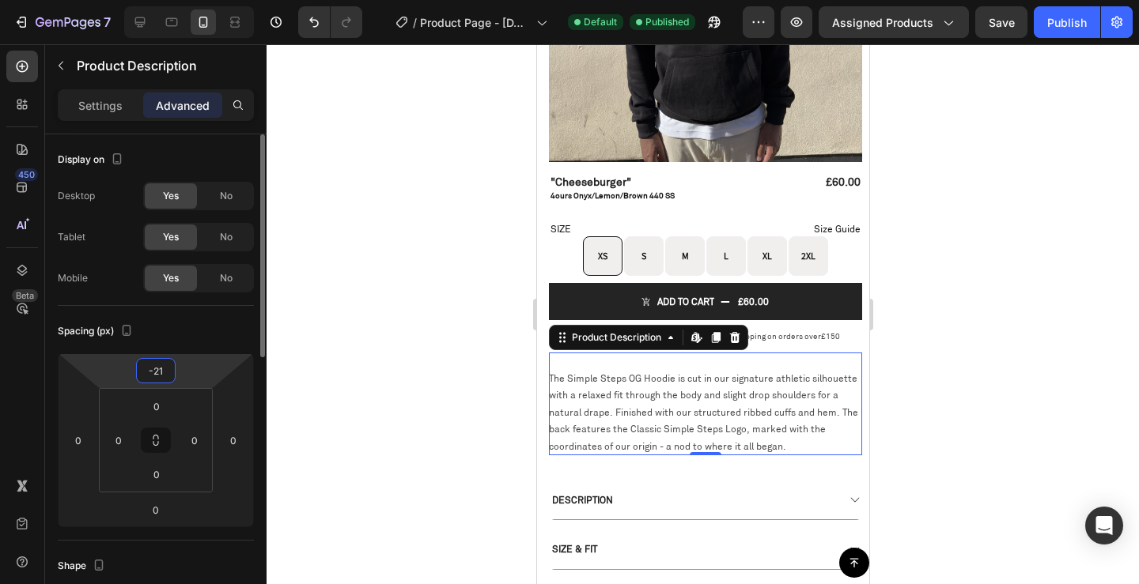
type input "-20"
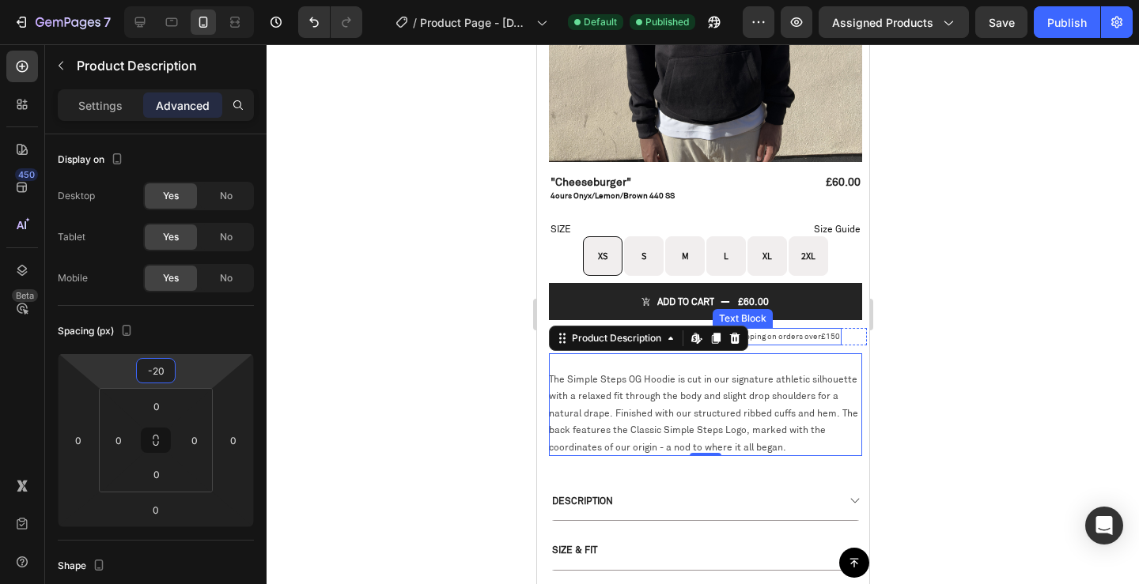
click at [809, 330] on p "Free Shipping on orders over £150" at bounding box center [776, 337] width 126 height 14
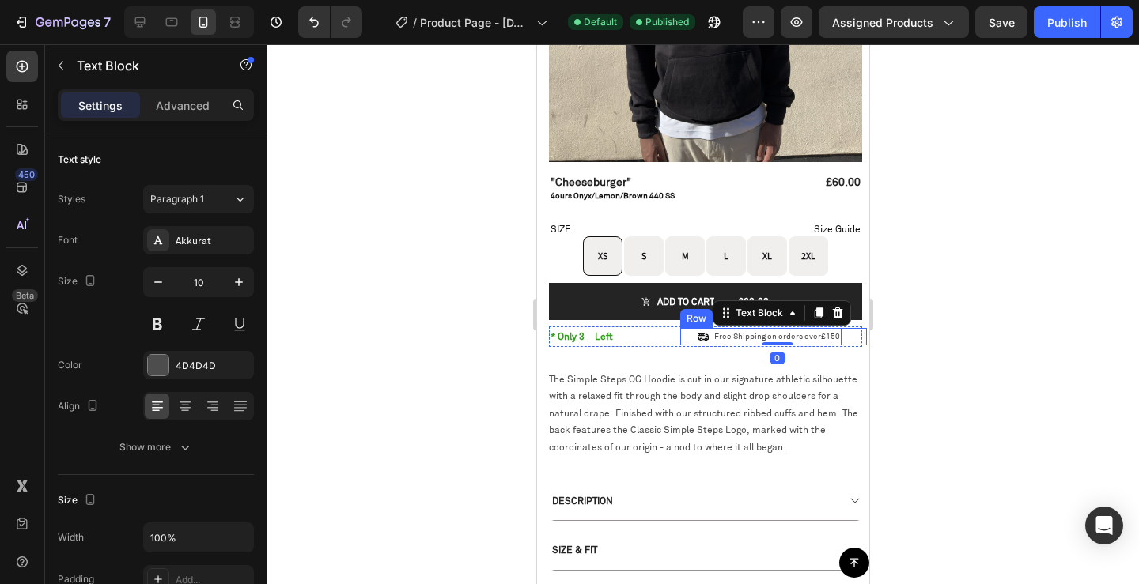
click at [683, 328] on div "Icon" at bounding box center [693, 336] width 28 height 17
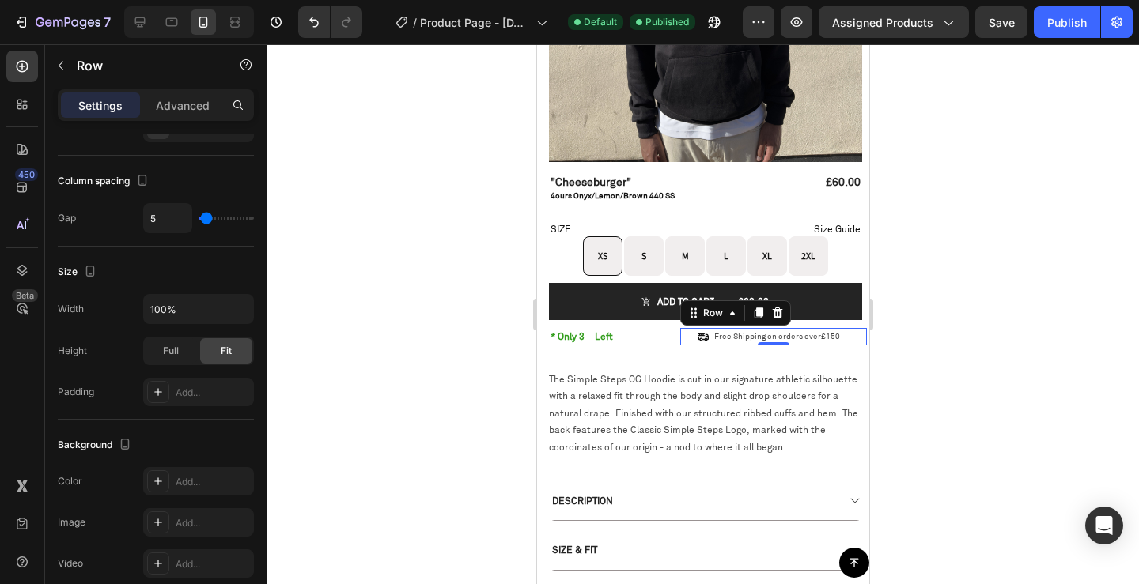
scroll to position [0, 0]
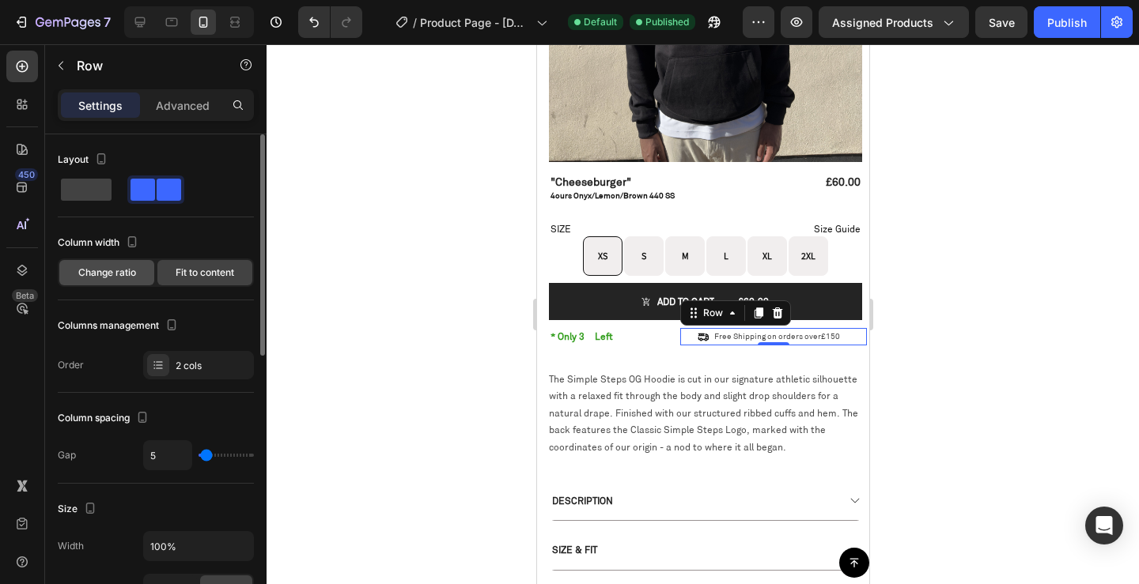
click at [117, 270] on span "Change ratio" at bounding box center [107, 273] width 58 height 14
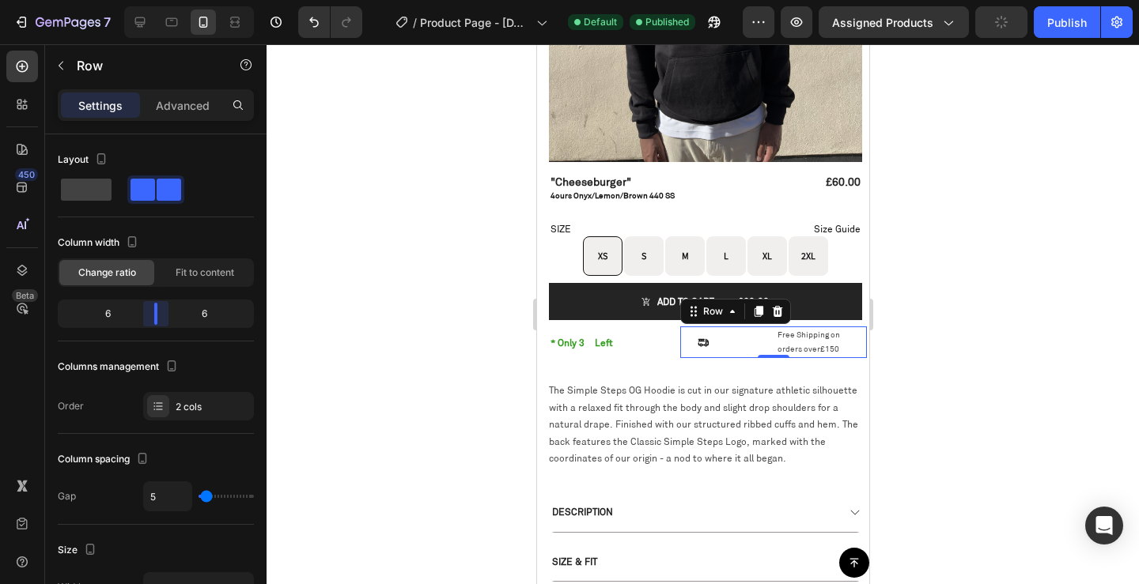
click at [153, 0] on body "7 / Product Page - [DATE] 06:51:52 Default Published Preview Assigned Products …" at bounding box center [569, 0] width 1139 height 0
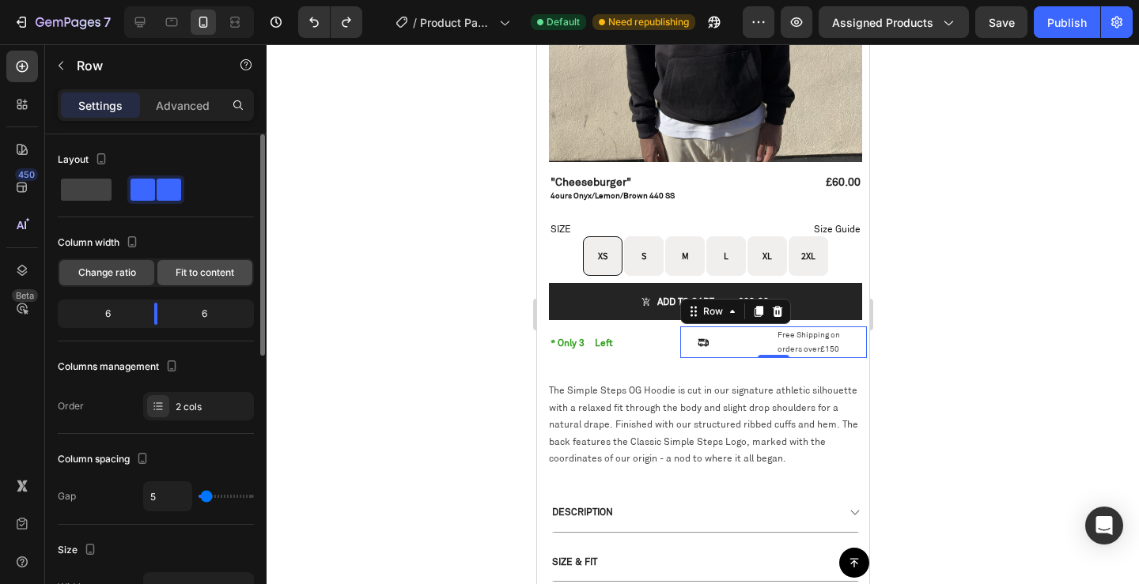
click at [196, 282] on div "Fit to content" at bounding box center [204, 272] width 95 height 25
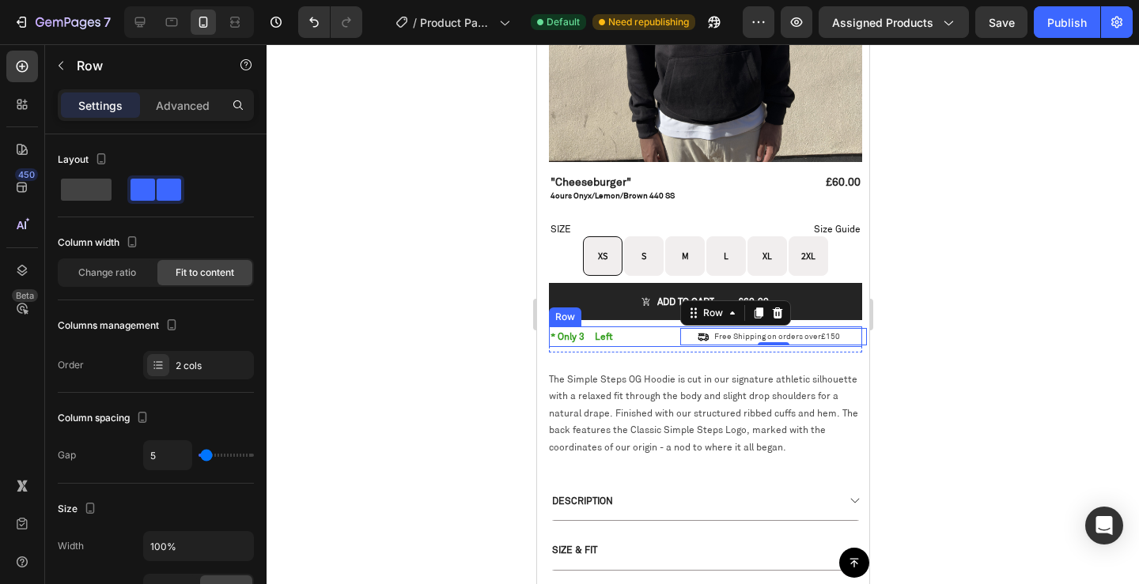
click at [656, 327] on div "* Only 3 Product SKU Left Text Block Row Icon Free Shipping on orders over £150…" at bounding box center [704, 337] width 313 height 21
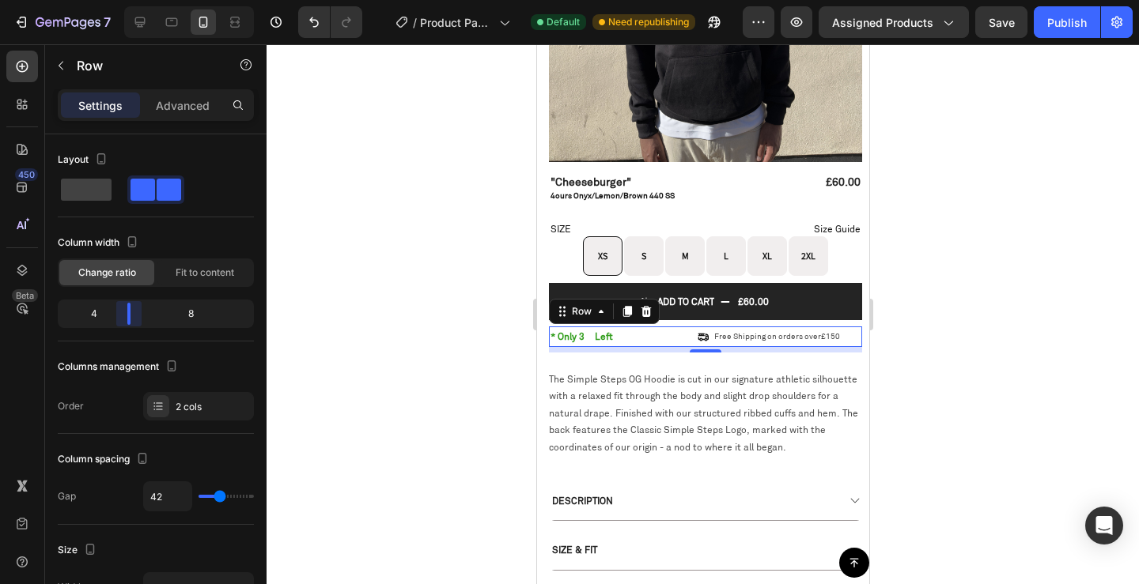
drag, startPoint x: 133, startPoint y: 319, endPoint x: 119, endPoint y: 319, distance: 14.2
click at [119, 0] on body "7 / Product Page - [DATE] 06:51:52 Default Need republishing Preview Assigned P…" at bounding box center [569, 0] width 1139 height 0
click at [92, 316] on div "4" at bounding box center [88, 314] width 54 height 22
click at [834, 328] on div "Free Shipping on orders over £150" at bounding box center [776, 336] width 129 height 17
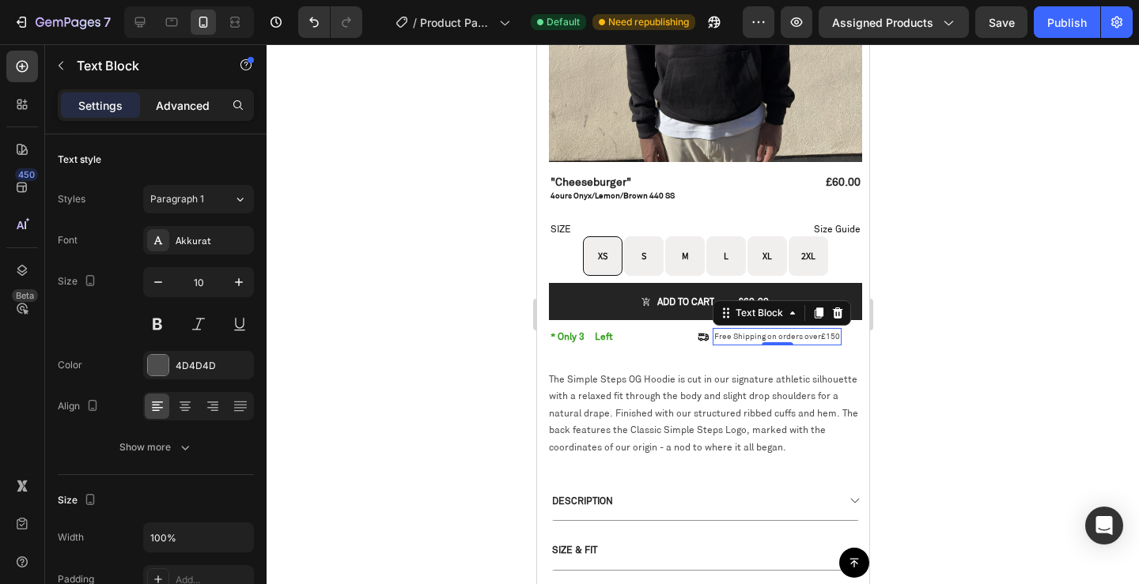
click at [177, 107] on p "Advanced" at bounding box center [183, 105] width 54 height 17
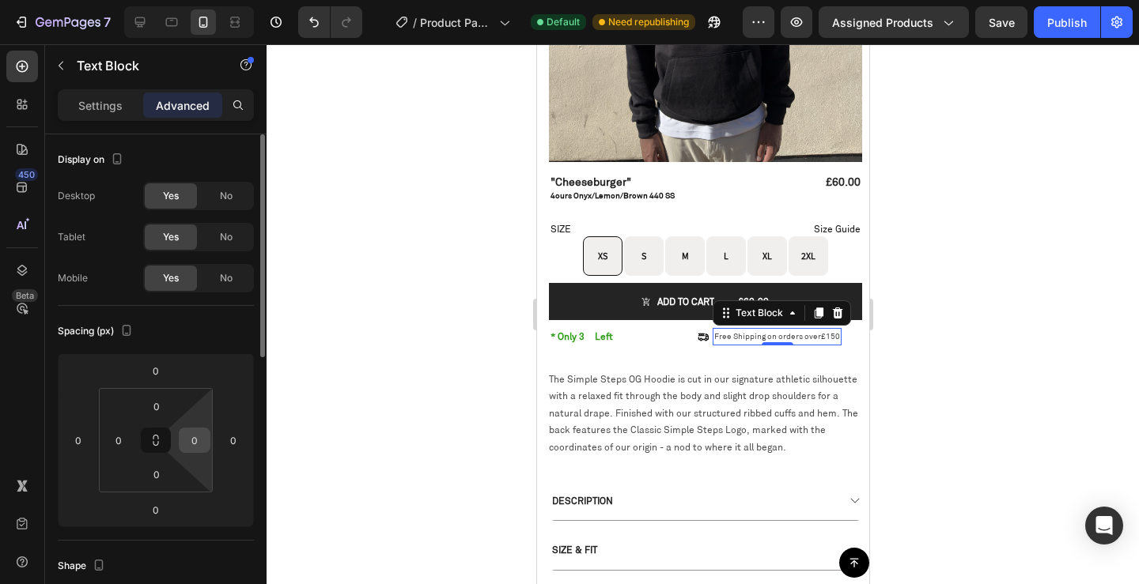
click at [192, 444] on input "0" at bounding box center [195, 441] width 24 height 24
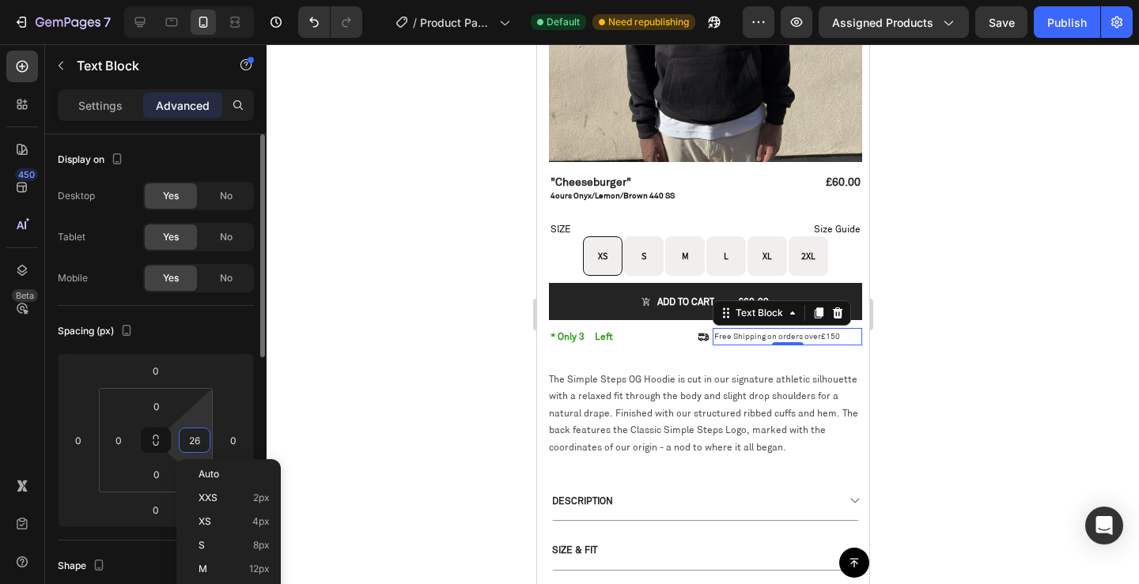
type input "25"
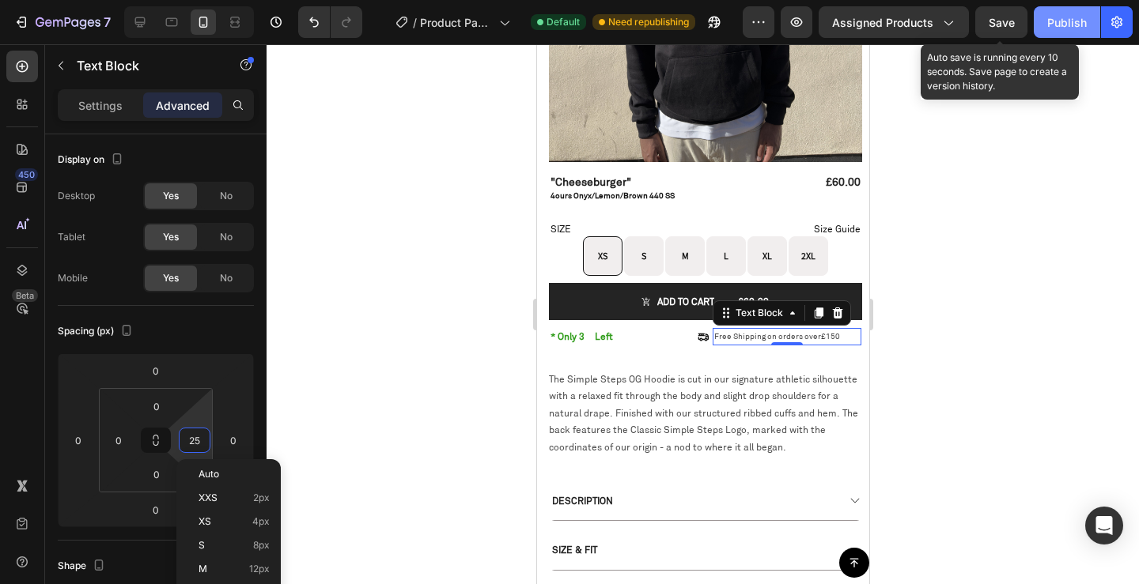
click at [1010, 25] on span "Save" at bounding box center [1002, 22] width 26 height 13
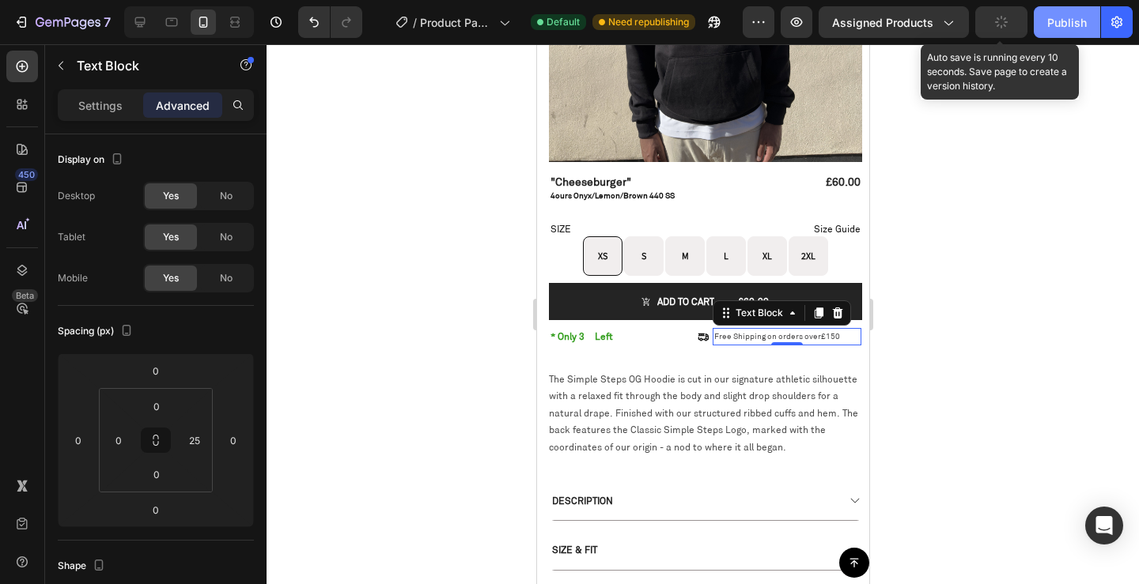
click at [1072, 23] on div "Publish" at bounding box center [1067, 22] width 40 height 17
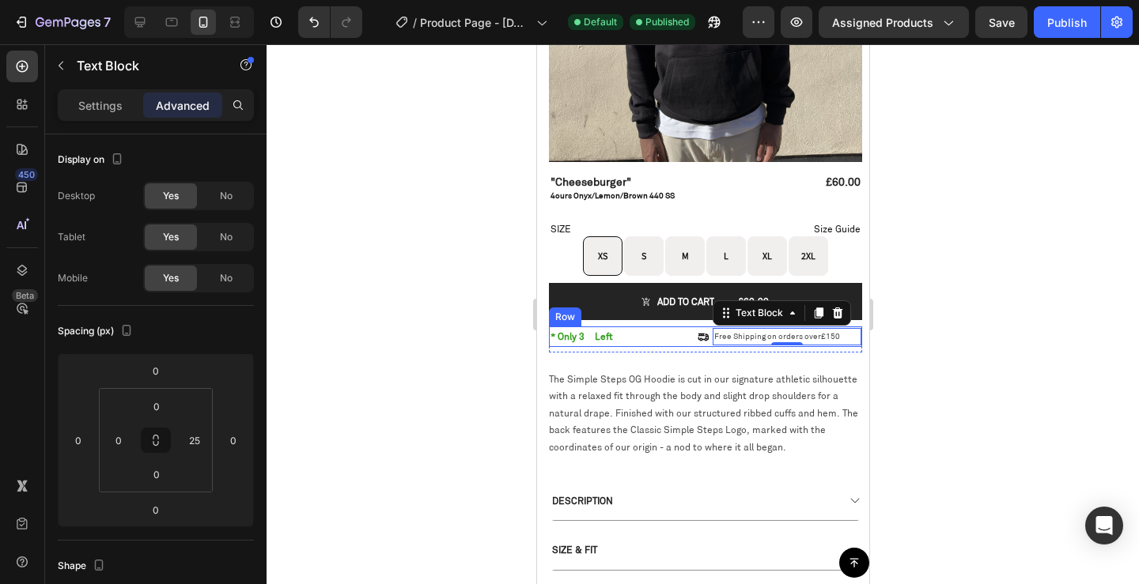
click at [655, 327] on div "* Only 3 Product SKU Left Text Block Row Icon Free Shipping on orders over £150…" at bounding box center [704, 337] width 313 height 21
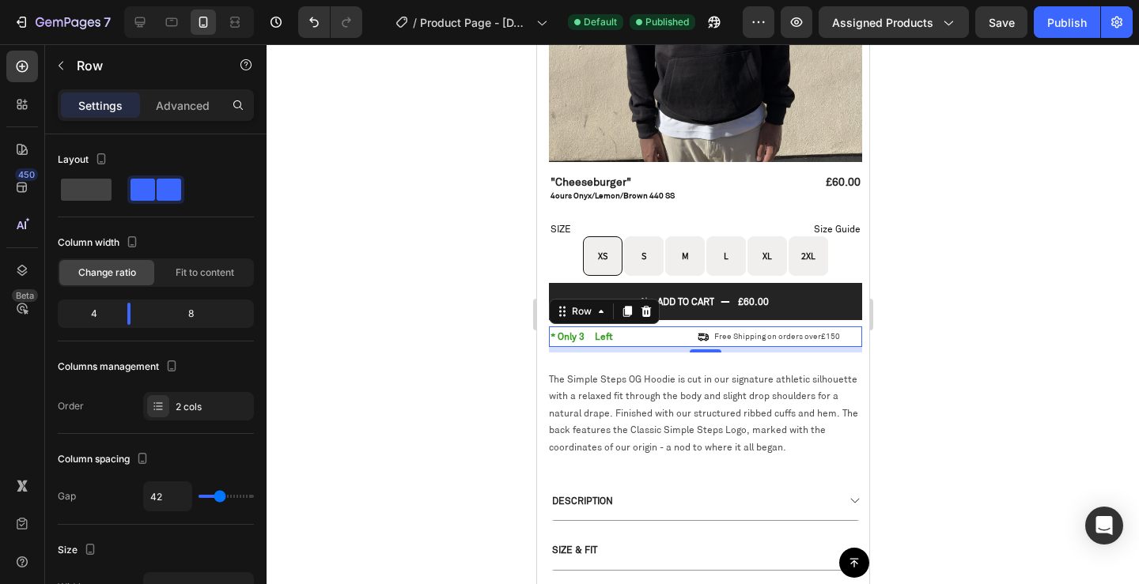
click at [405, 352] on div at bounding box center [703, 314] width 872 height 540
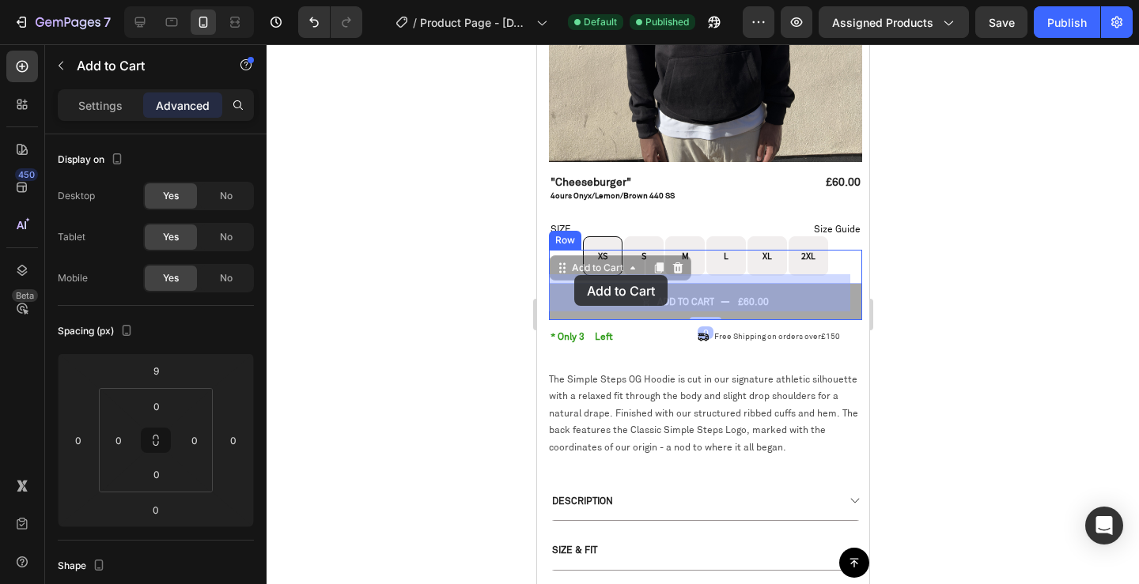
drag, startPoint x: 572, startPoint y: 263, endPoint x: 573, endPoint y: 275, distance: 12.8
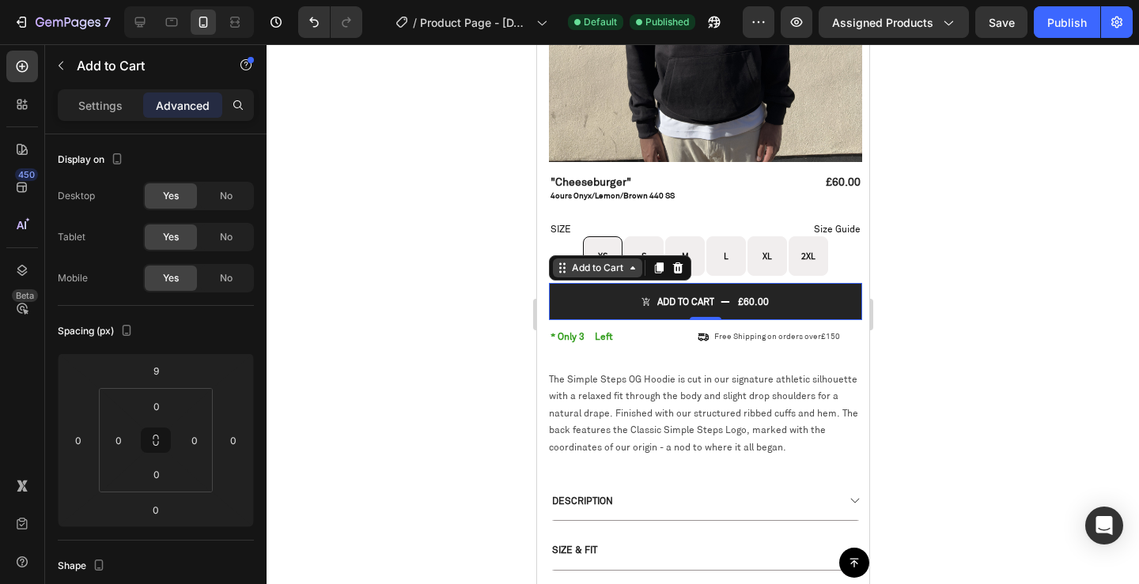
click at [580, 259] on div "Add to Cart" at bounding box center [596, 268] width 89 height 19
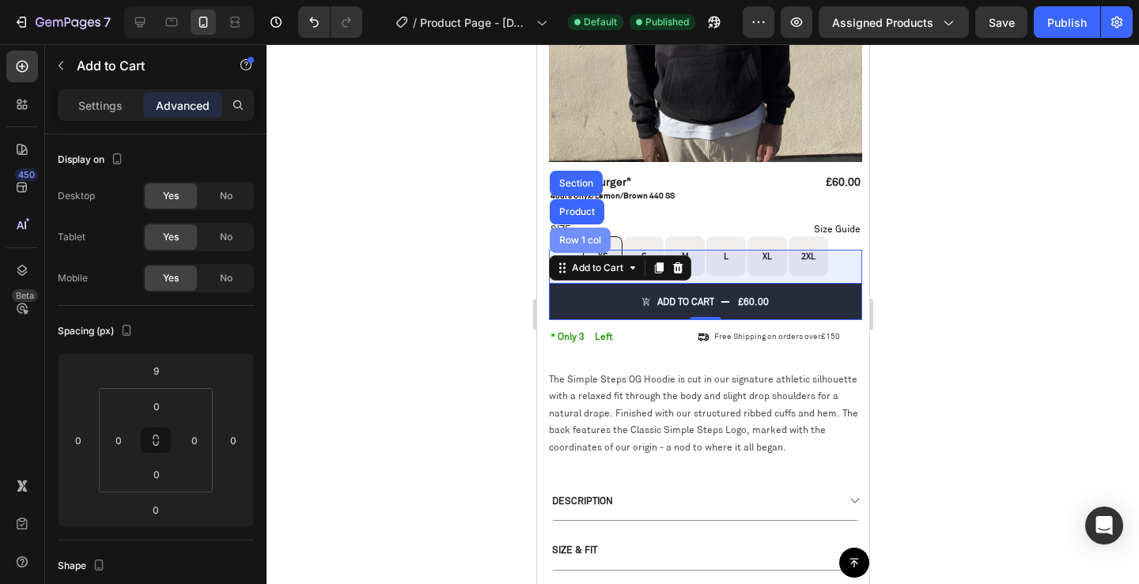
click at [571, 236] on div "Row 1 col" at bounding box center [579, 240] width 48 height 9
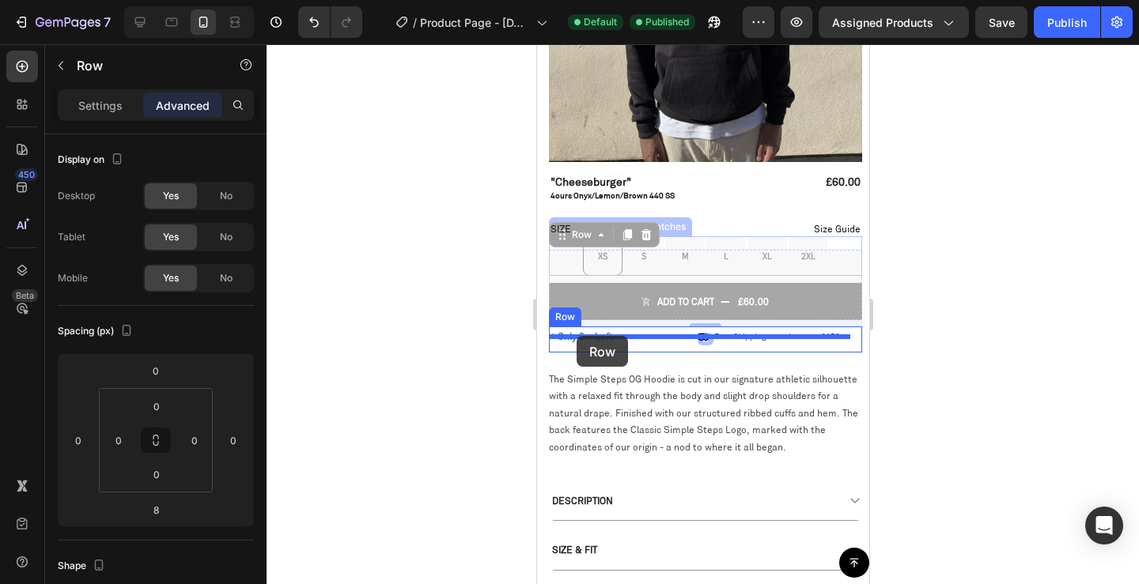
drag, startPoint x: 565, startPoint y: 225, endPoint x: 576, endPoint y: 336, distance: 112.1
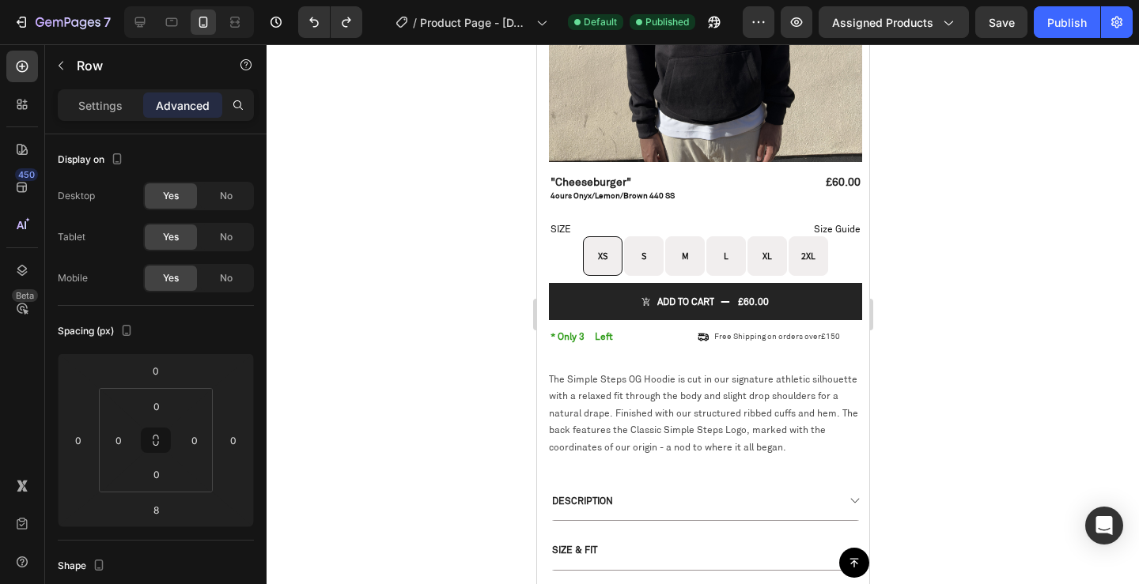
click at [993, 311] on div at bounding box center [703, 314] width 872 height 540
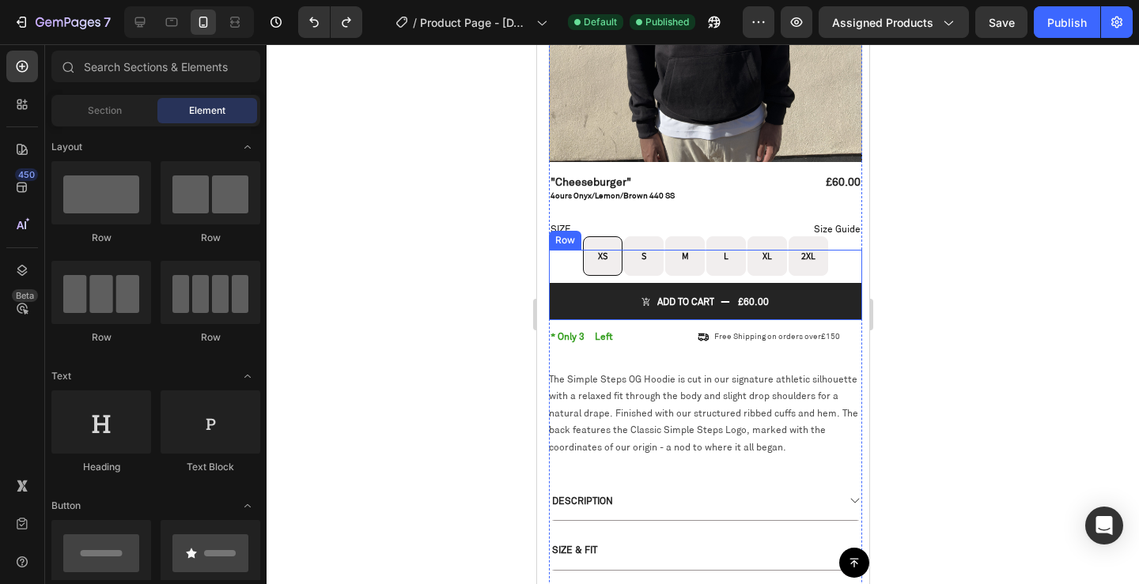
click at [550, 276] on div "Add to cart £60.00 Add to Cart" at bounding box center [704, 298] width 313 height 45
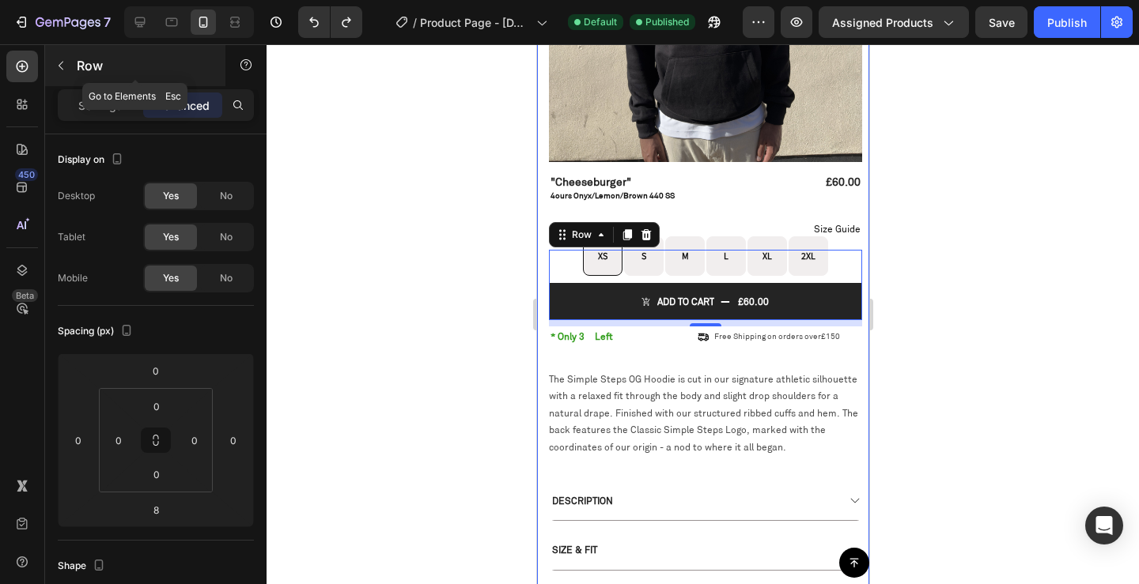
click at [59, 66] on icon "button" at bounding box center [61, 66] width 5 height 9
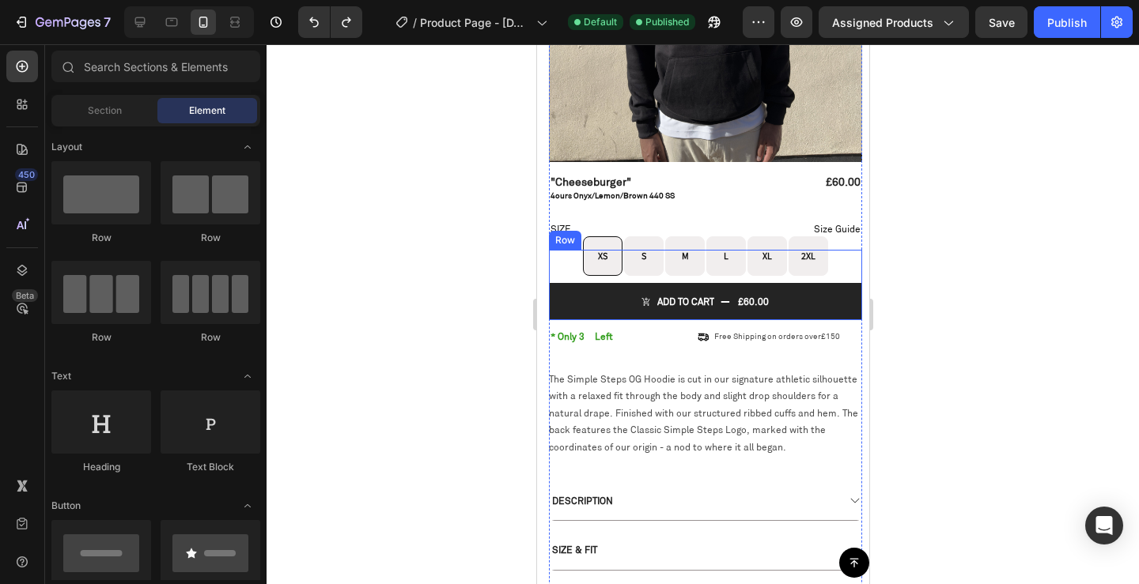
click at [560, 276] on div "Add to cart £60.00 Add to Cart" at bounding box center [704, 298] width 313 height 45
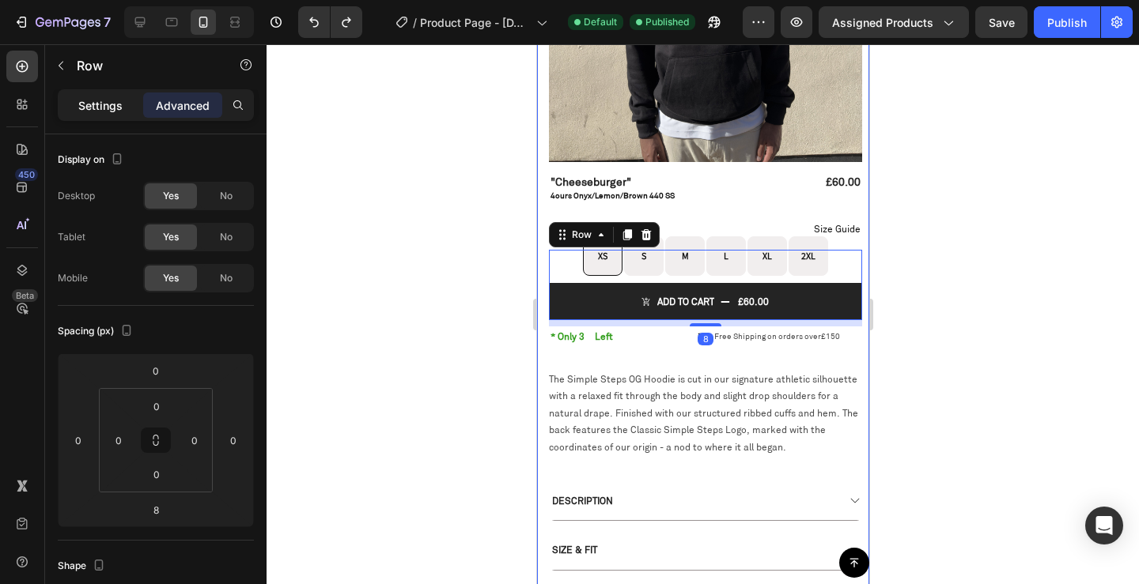
click at [95, 115] on div "Settings" at bounding box center [100, 105] width 79 height 25
